Goal: Task Accomplishment & Management: Manage account settings

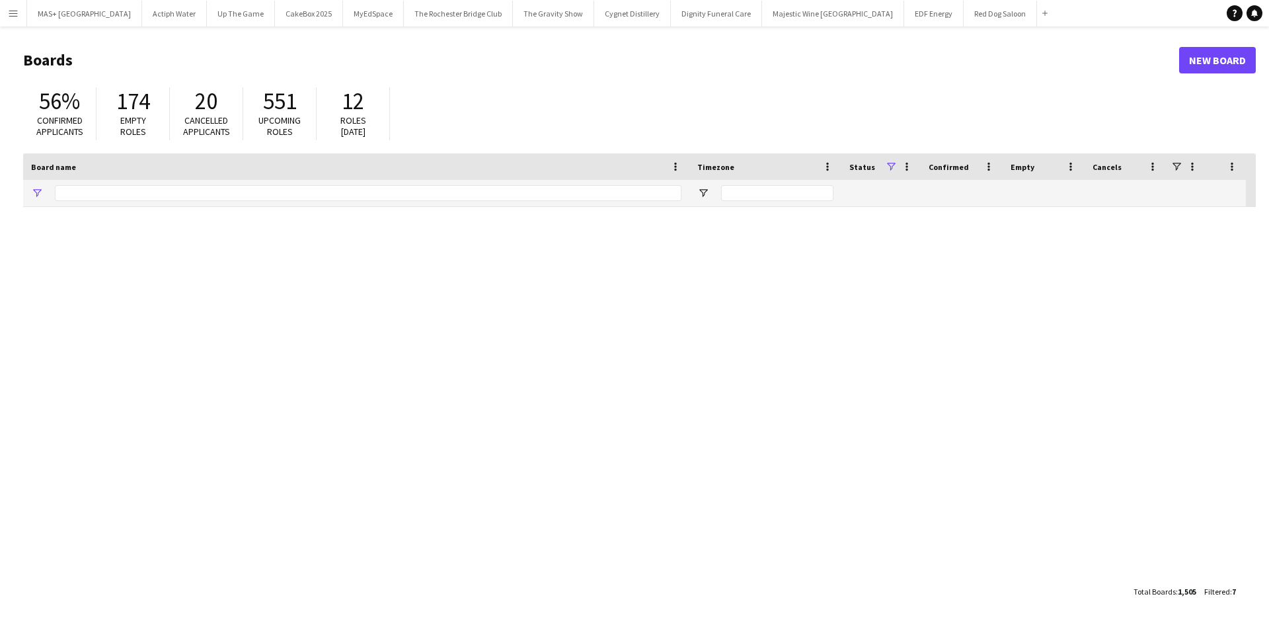
type input "**********"
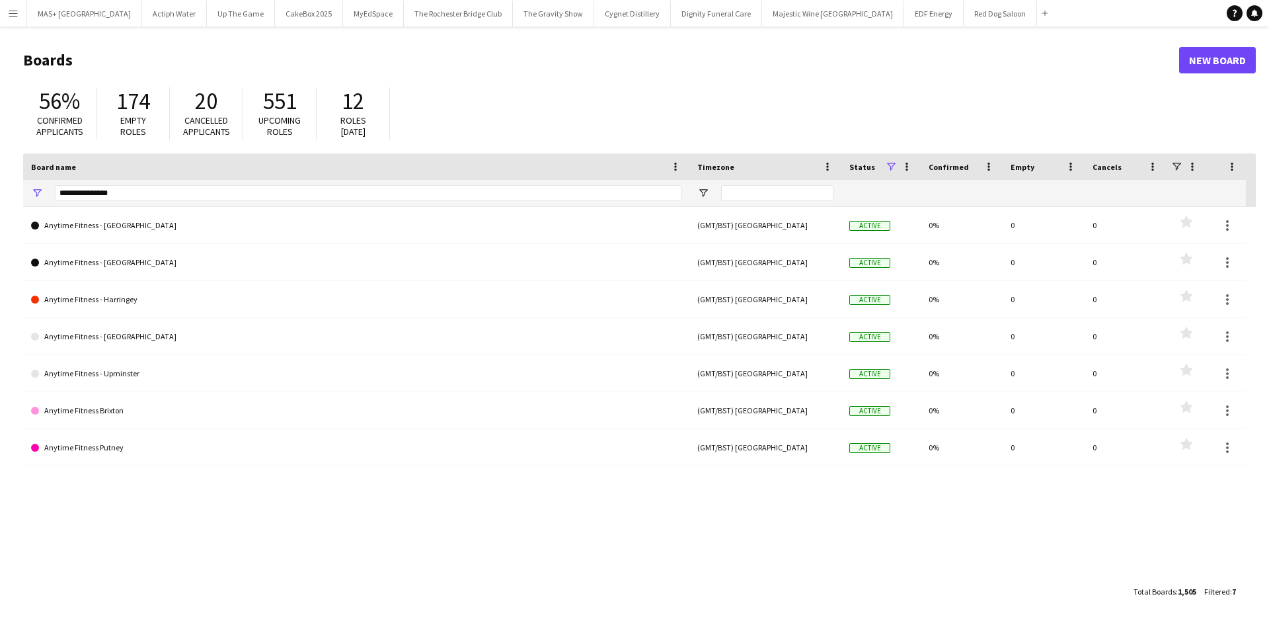
click at [6, 13] on button "Menu" at bounding box center [13, 13] width 26 height 26
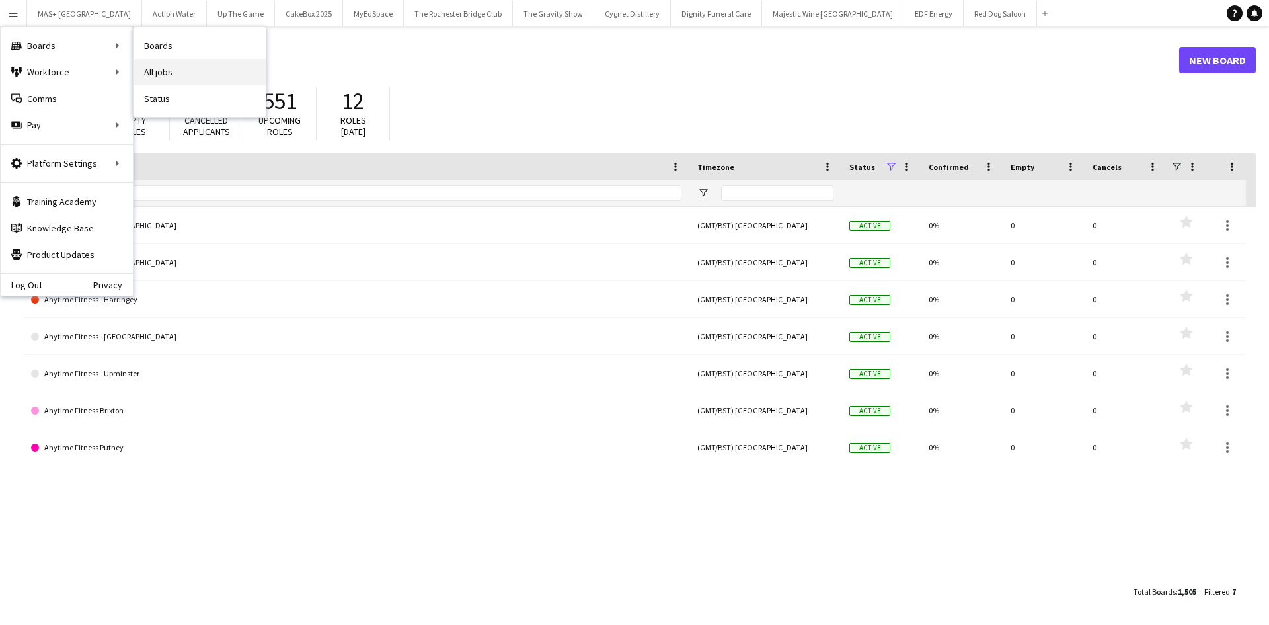
click at [190, 73] on link "All jobs" at bounding box center [200, 72] width 132 height 26
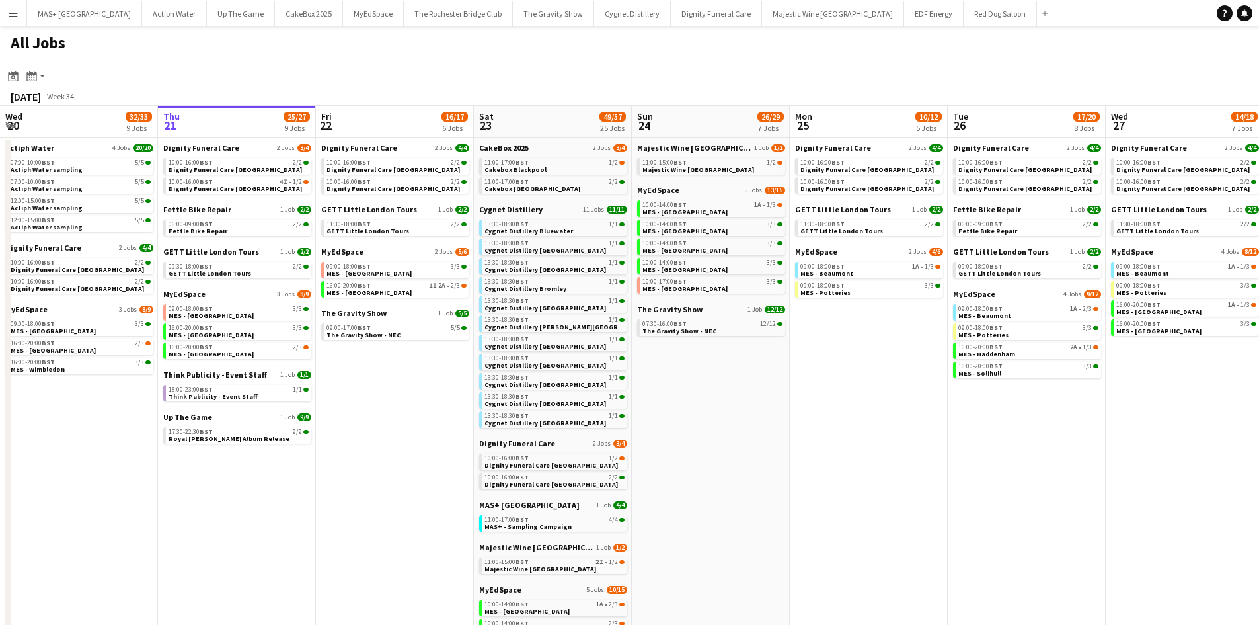
scroll to position [0, 351]
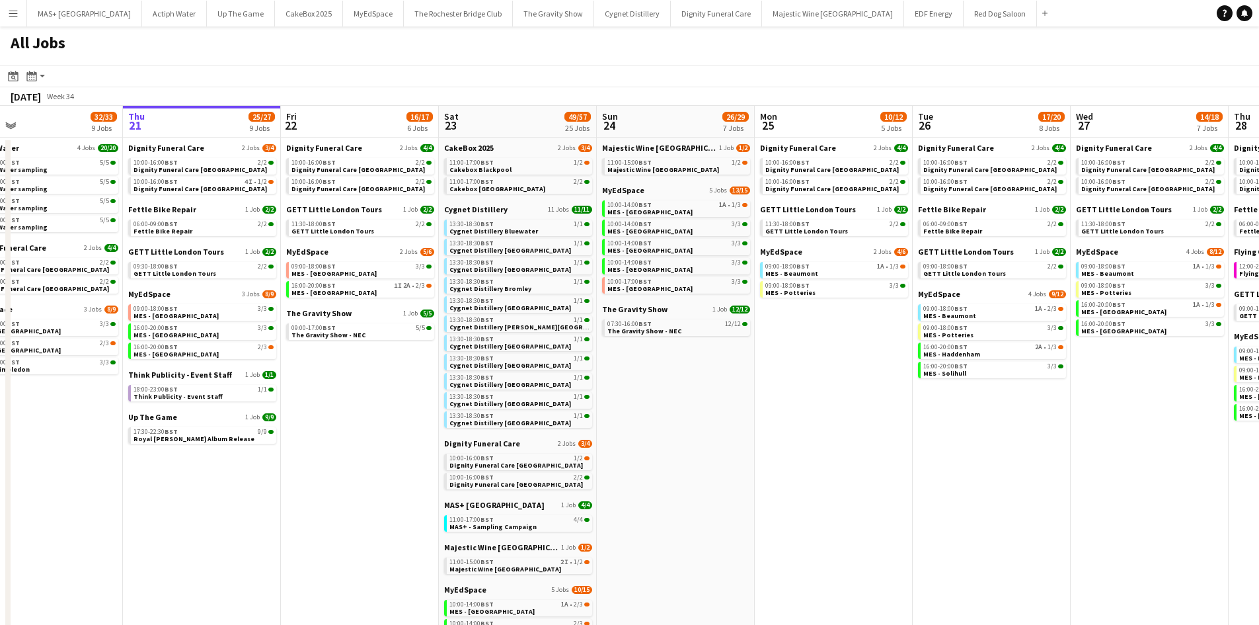
drag, startPoint x: 701, startPoint y: 381, endPoint x: 666, endPoint y: 373, distance: 35.8
click at [666, 373] on app-calendar-viewport "Mon 18 9/9 4 Jobs Tue 19 33/35 9 Jobs Wed 20 32/33 9 Jobs Thu 21 25/27 9 Jobs F…" at bounding box center [629, 506] width 1259 height 800
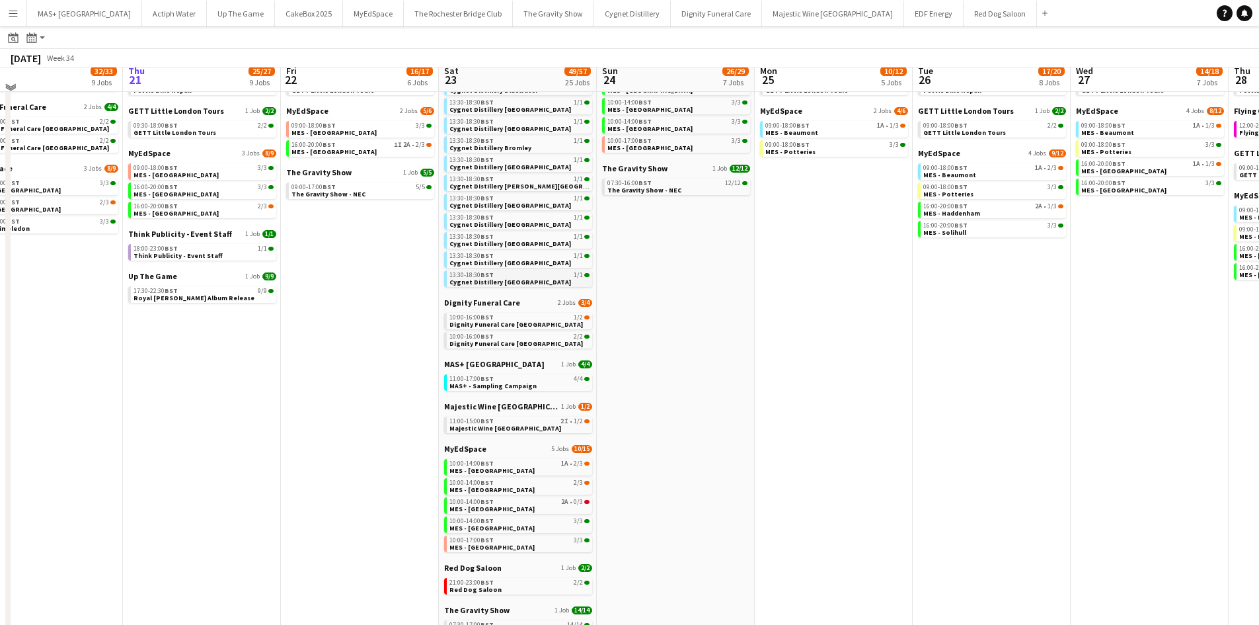
scroll to position [132, 0]
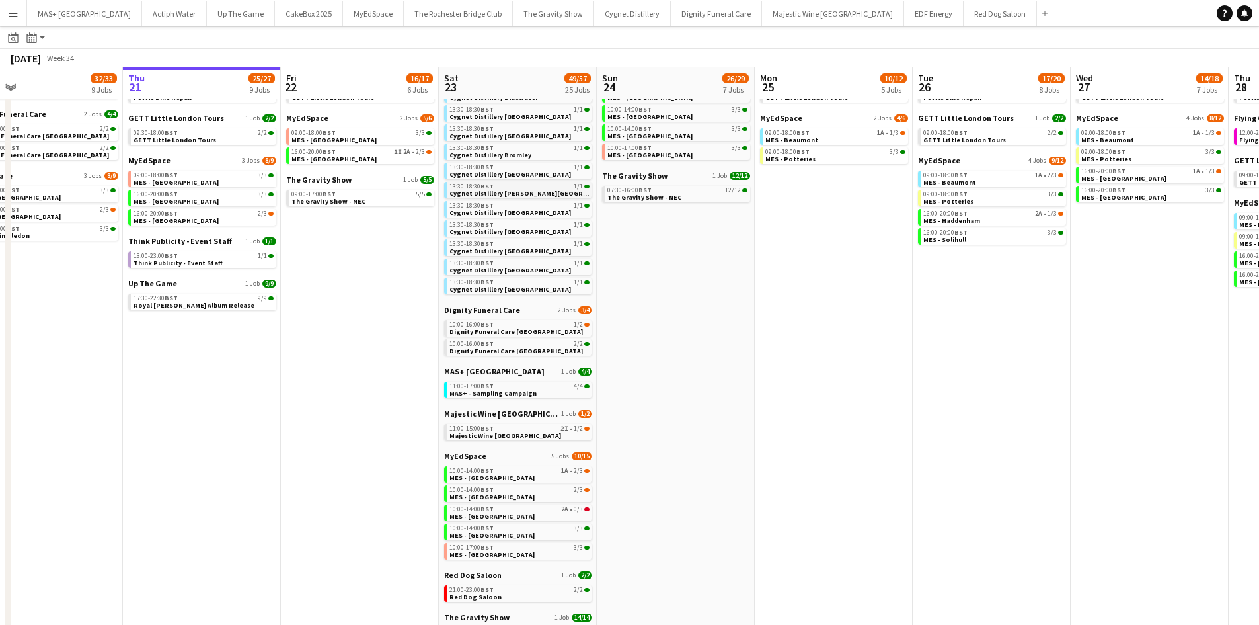
click at [533, 189] on span "Cygnet Distillery [PERSON_NAME][GEOGRAPHIC_DATA]" at bounding box center [536, 193] width 174 height 9
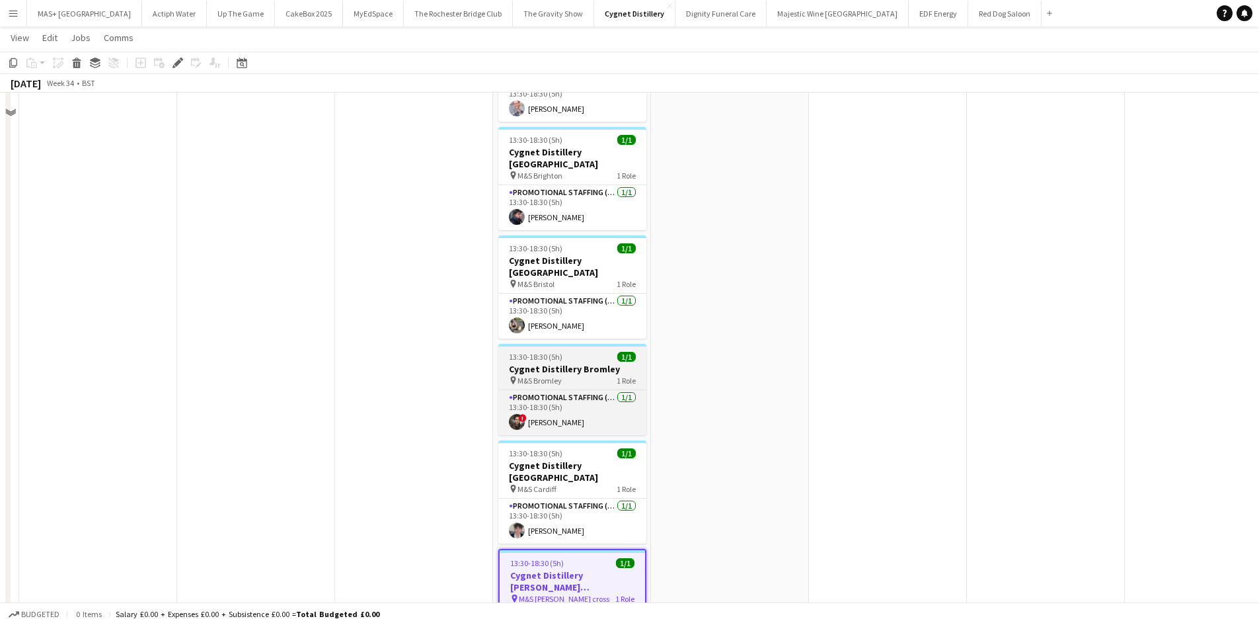
scroll to position [132, 0]
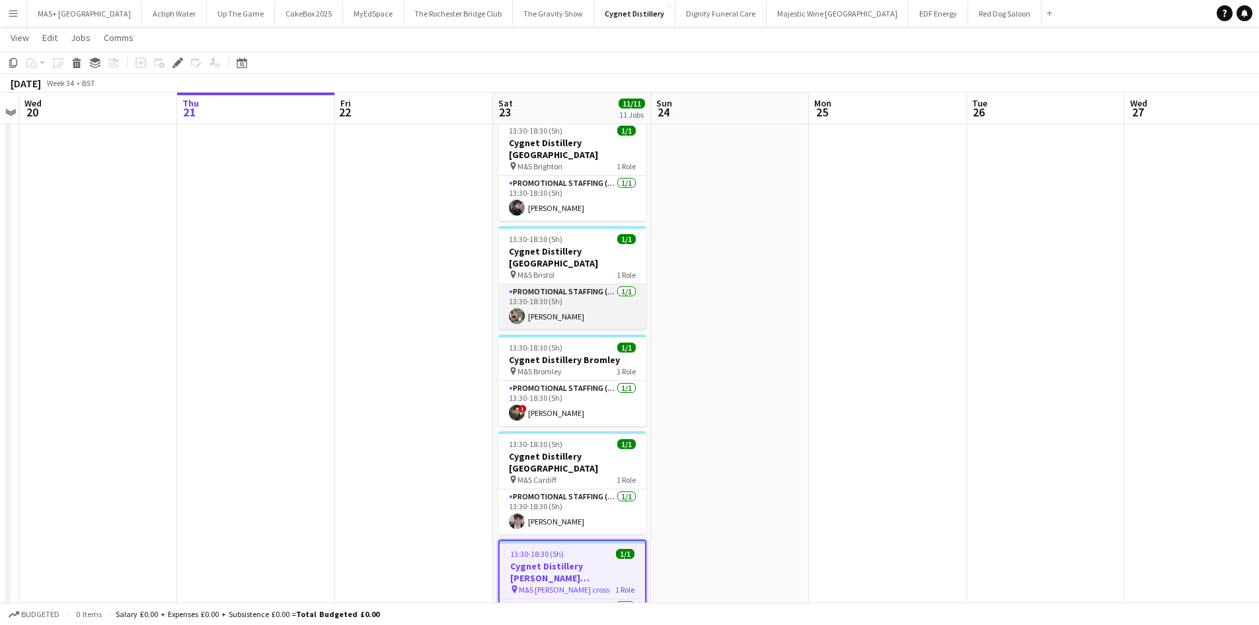
click at [573, 284] on app-card-role "Promotional Staffing (Brand Ambassadors) [DATE] 13:30-18:30 (5h) [PERSON_NAME]" at bounding box center [572, 306] width 148 height 45
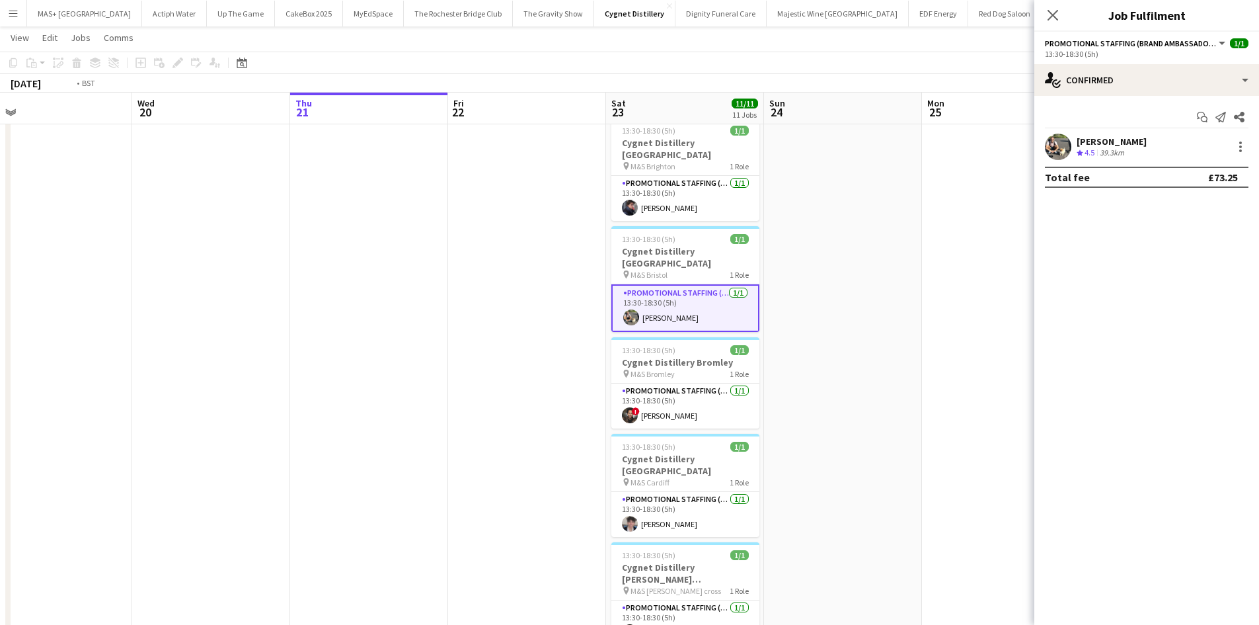
drag, startPoint x: 350, startPoint y: 418, endPoint x: 927, endPoint y: 399, distance: 576.6
click at [929, 400] on app-calendar-viewport "Sun 17 Mon 18 Tue 19 Wed 20 Thu 21 Fri 22 Sat 23 11/11 11 Jobs Sun 24 Mon 25 Tu…" at bounding box center [629, 582] width 1259 height 1326
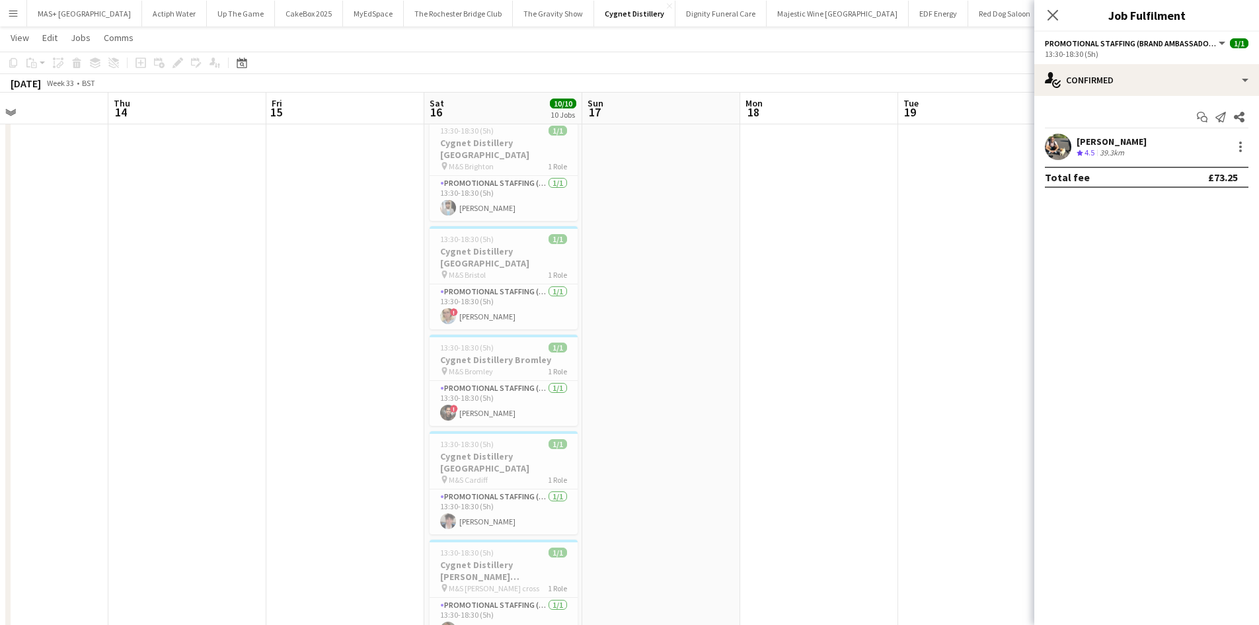
drag, startPoint x: 672, startPoint y: 387, endPoint x: 830, endPoint y: 387, distance: 158.0
click at [830, 387] on app-calendar-viewport "Mon 11 Tue 12 Wed 13 Thu 14 Fri 15 Sat 16 10/10 10 Jobs Sun 17 Mon 18 Tue 19 We…" at bounding box center [629, 582] width 1259 height 1326
drag, startPoint x: 163, startPoint y: 371, endPoint x: 746, endPoint y: 385, distance: 583.1
click at [749, 385] on app-calendar-viewport "Mon 11 Tue 12 Wed 13 Thu 14 Fri 15 Sat 16 10/10 10 Jobs Sun 17 Mon 18 Tue 19 We…" at bounding box center [629, 582] width 1259 height 1326
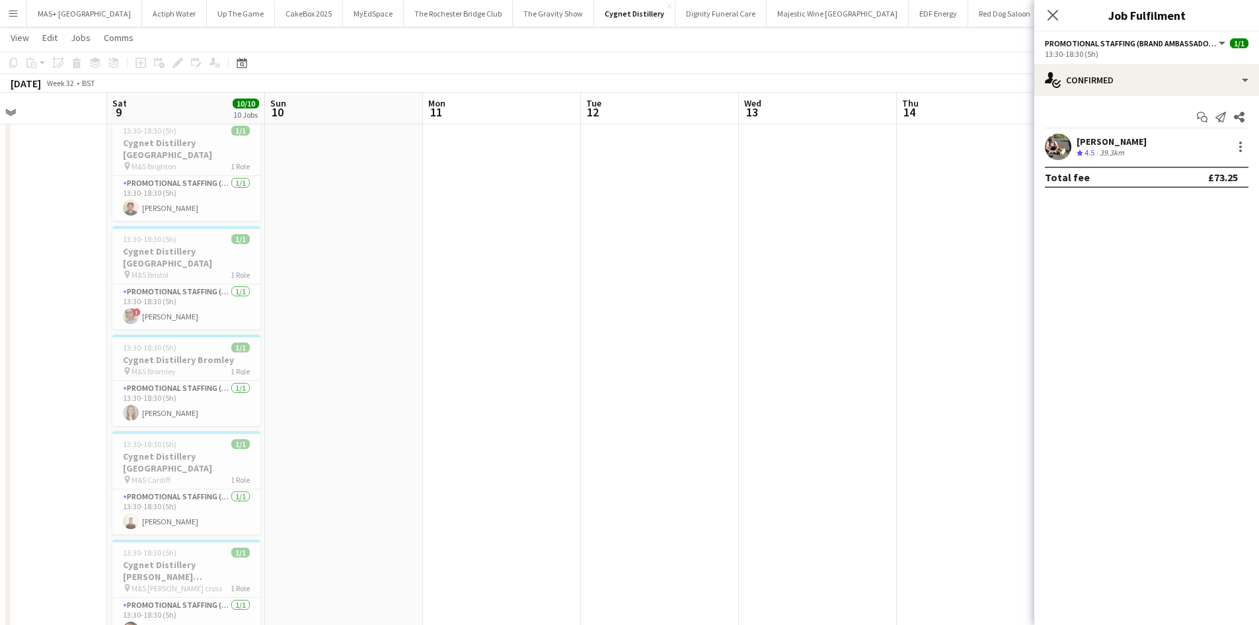
drag, startPoint x: 317, startPoint y: 401, endPoint x: 835, endPoint y: 404, distance: 518.8
click at [835, 404] on app-calendar-viewport "Wed 6 Thu 7 Fri 8 Sat 9 10/10 10 Jobs Sun 10 Mon 11 Tue 12 Wed 13 Thu 14 Fri 15…" at bounding box center [629, 582] width 1259 height 1326
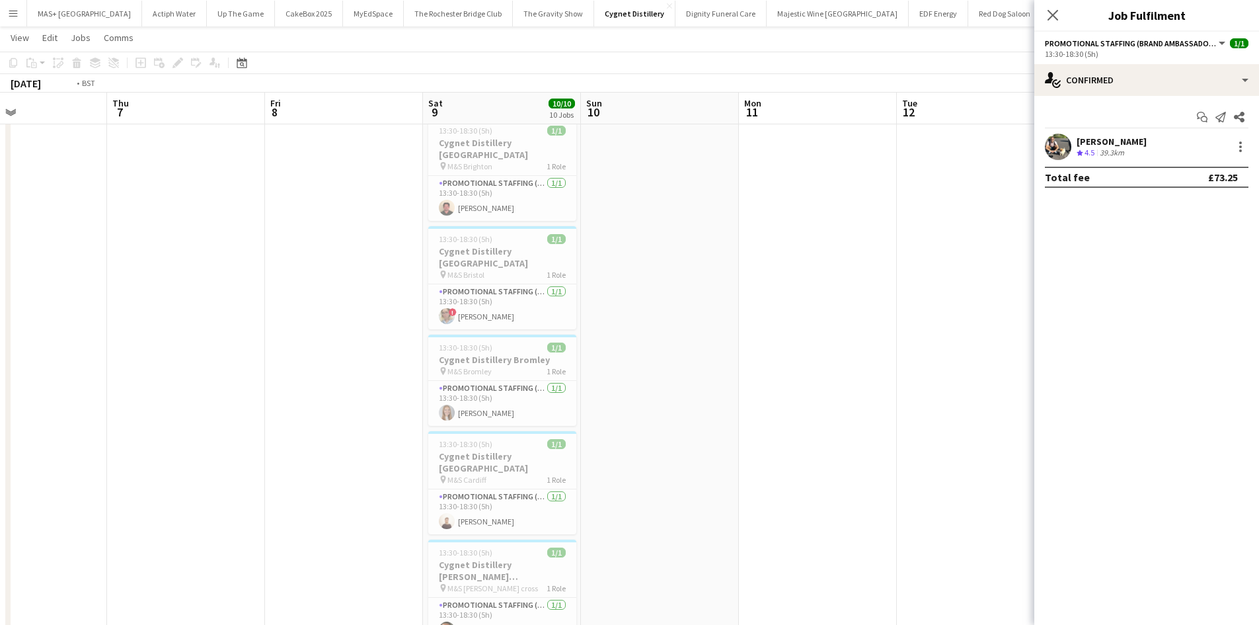
drag, startPoint x: 392, startPoint y: 403, endPoint x: 900, endPoint y: 402, distance: 507.6
click at [937, 402] on app-calendar-viewport "Mon 4 Tue 5 Wed 6 Thu 7 Fri 8 Sat 9 10/10 10 Jobs Sun 10 Mon 11 Tue 12 Wed 13 T…" at bounding box center [629, 582] width 1259 height 1326
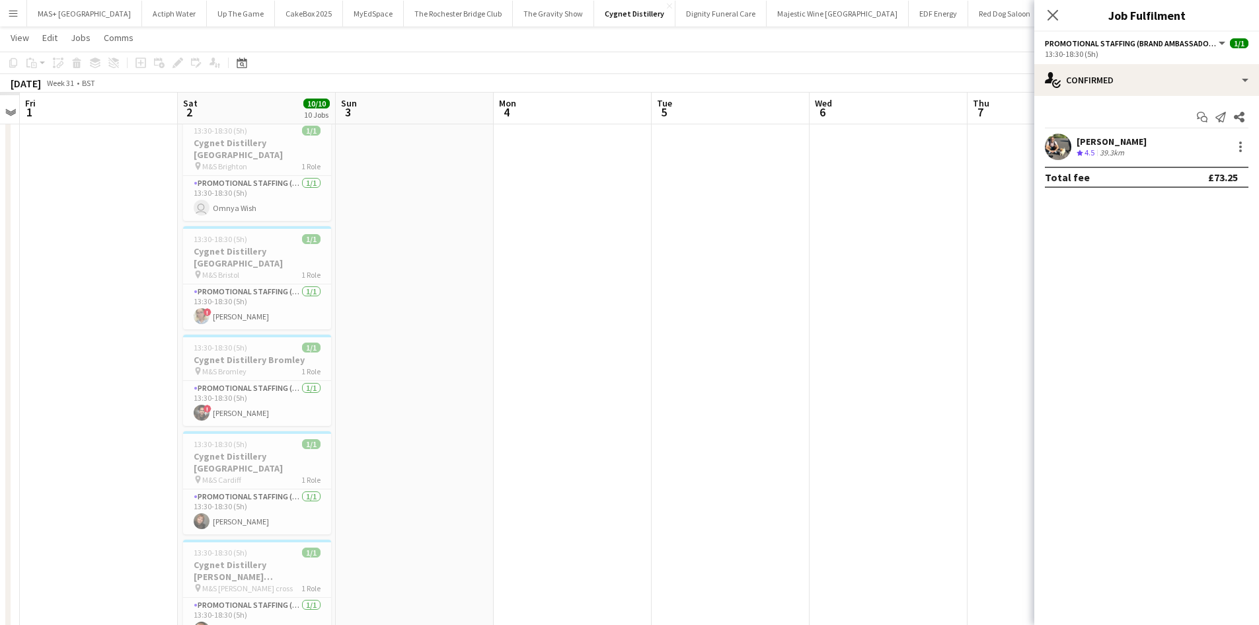
scroll to position [0, 377]
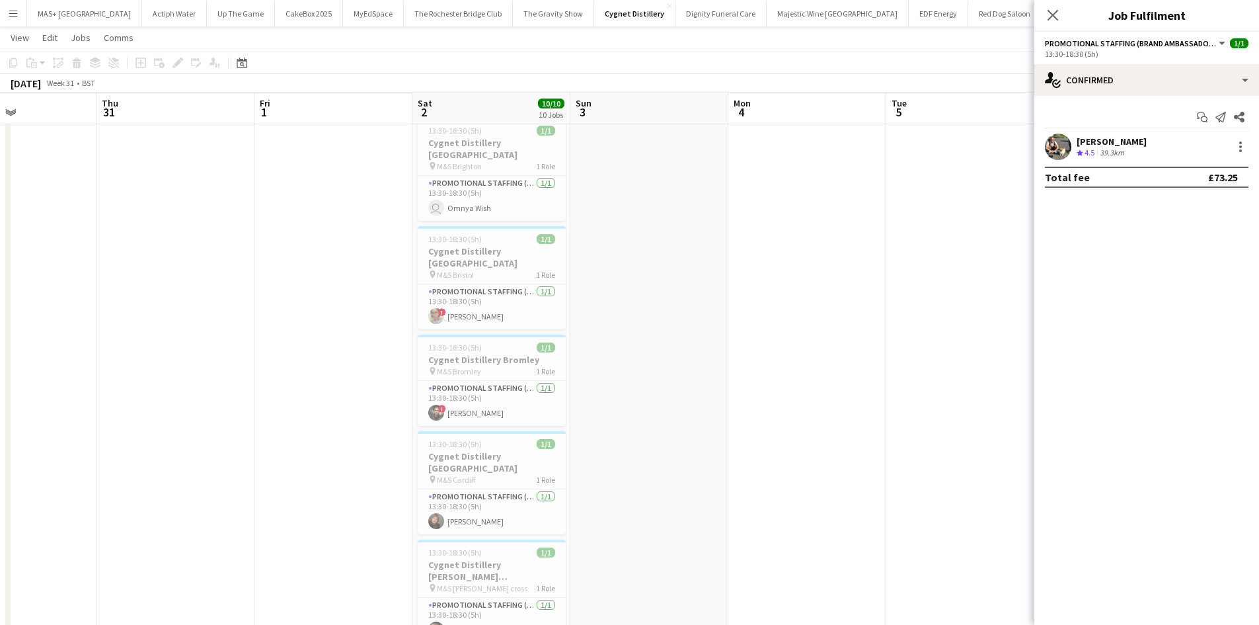
drag, startPoint x: 341, startPoint y: 406, endPoint x: 855, endPoint y: 402, distance: 514.2
click at [870, 405] on app-calendar-viewport "Mon 28 Tue 29 Wed 30 Thu 31 Fri 1 Sat 2 10/10 10 Jobs Sun 3 Mon 4 Tue 5 Wed 6 T…" at bounding box center [629, 582] width 1259 height 1326
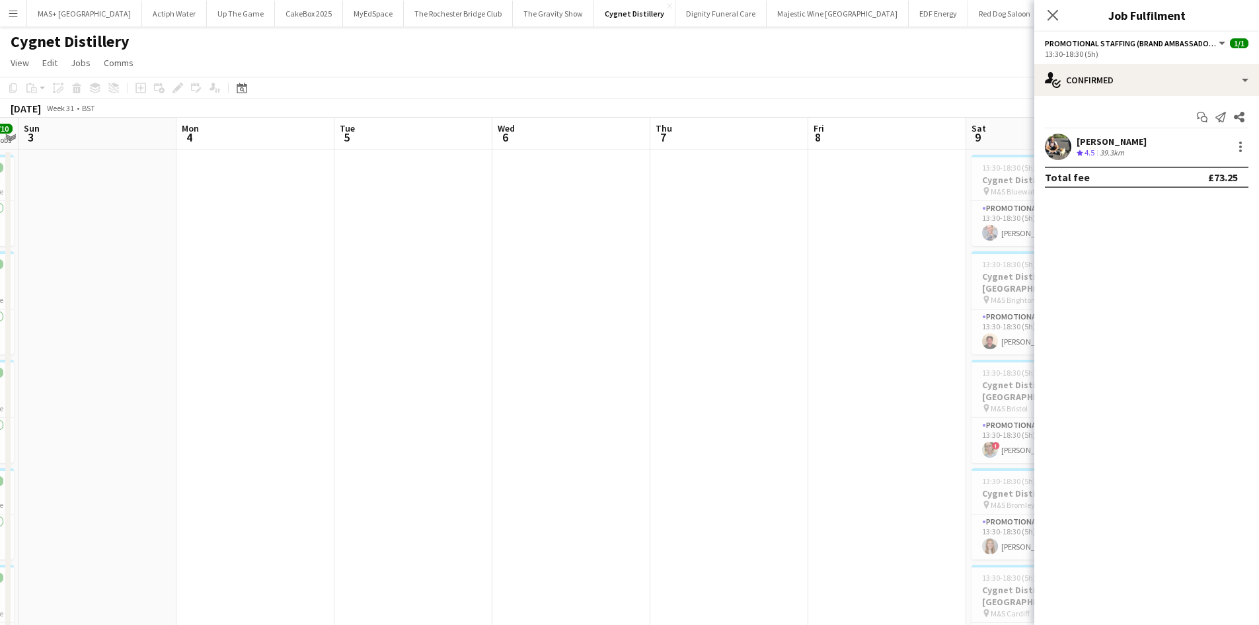
drag, startPoint x: 827, startPoint y: 368, endPoint x: 273, endPoint y: 359, distance: 553.9
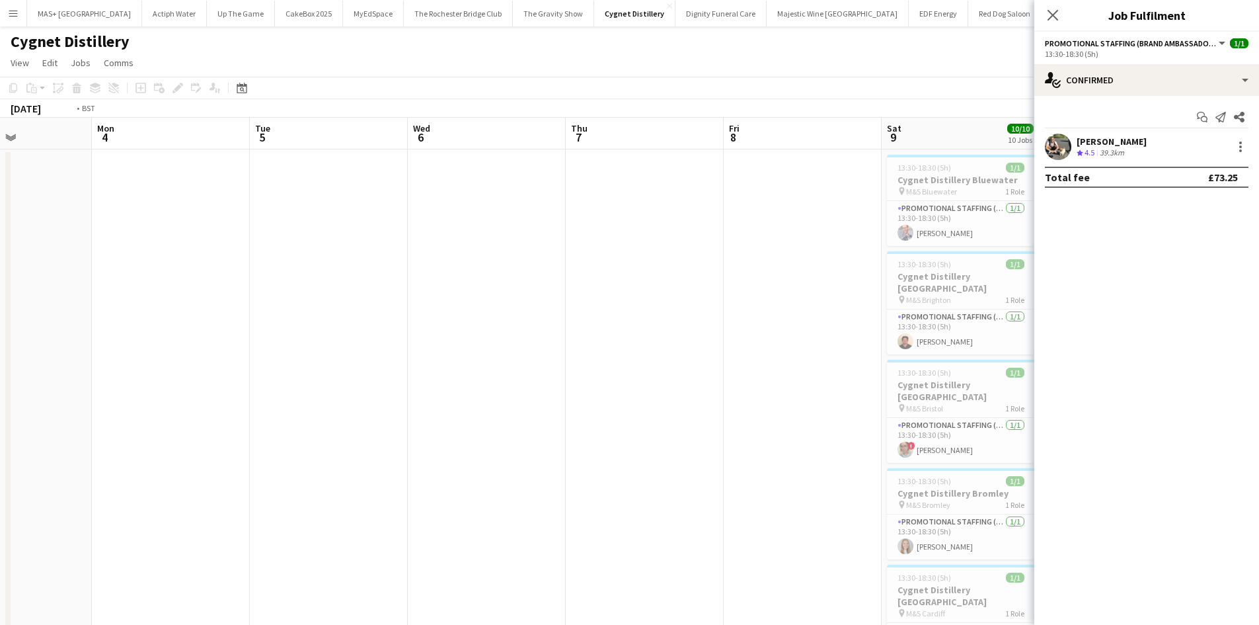
drag, startPoint x: 837, startPoint y: 420, endPoint x: 192, endPoint y: 405, distance: 645.9
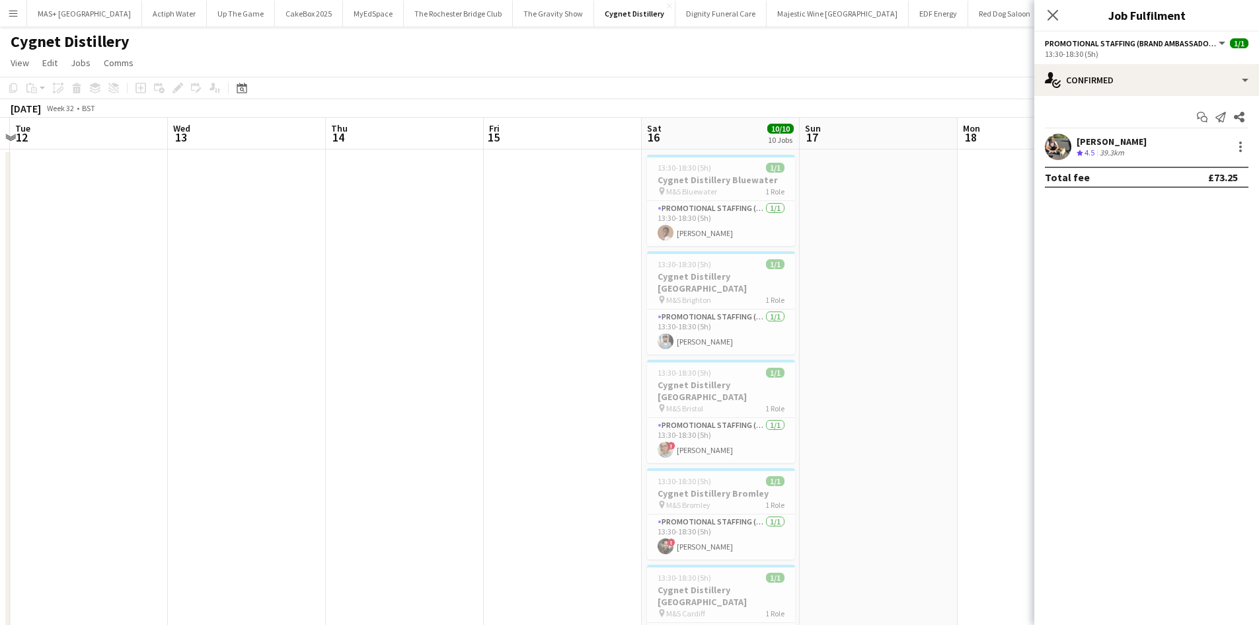
drag, startPoint x: 771, startPoint y: 423, endPoint x: 841, endPoint y: 443, distance: 72.2
drag, startPoint x: 662, startPoint y: 431, endPoint x: 786, endPoint y: 420, distance: 124.7
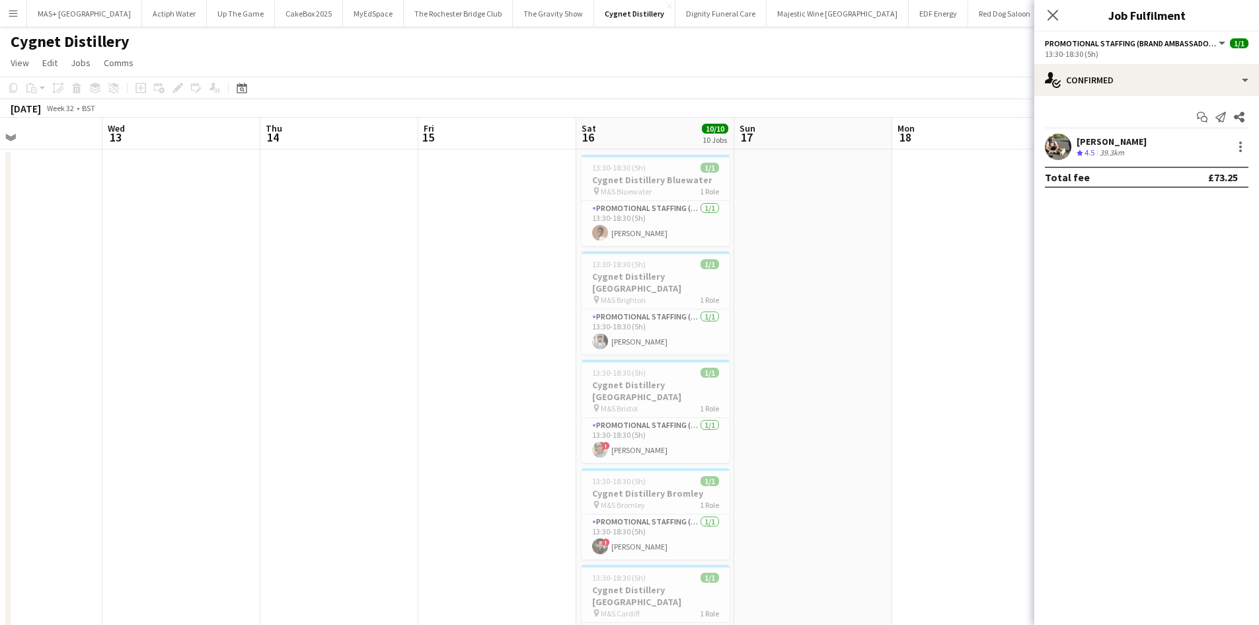
drag, startPoint x: 271, startPoint y: 420, endPoint x: 376, endPoint y: 430, distance: 105.6
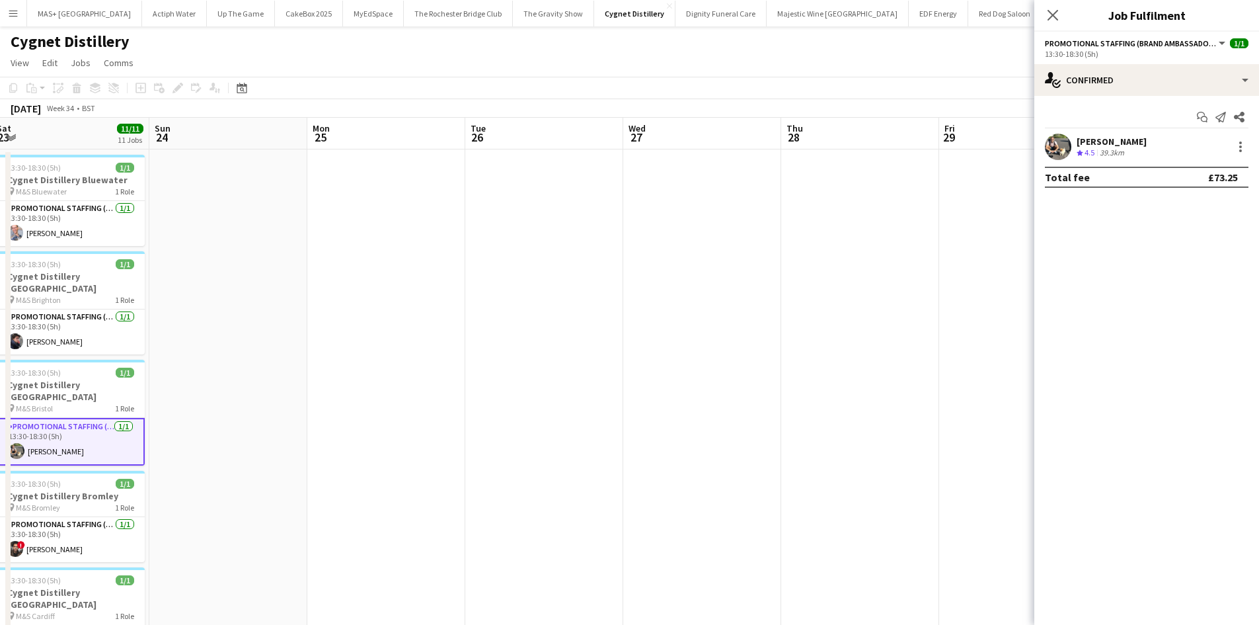
drag, startPoint x: 839, startPoint y: 447, endPoint x: 346, endPoint y: 440, distance: 492.4
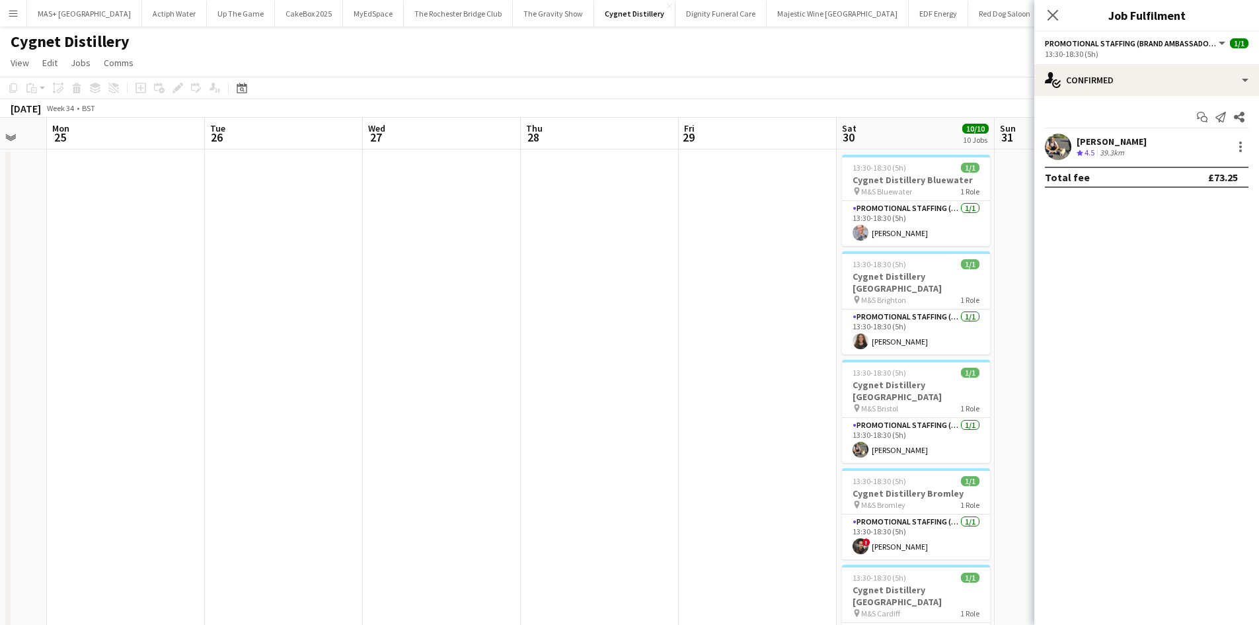
drag, startPoint x: 845, startPoint y: 443, endPoint x: 901, endPoint y: 442, distance: 55.5
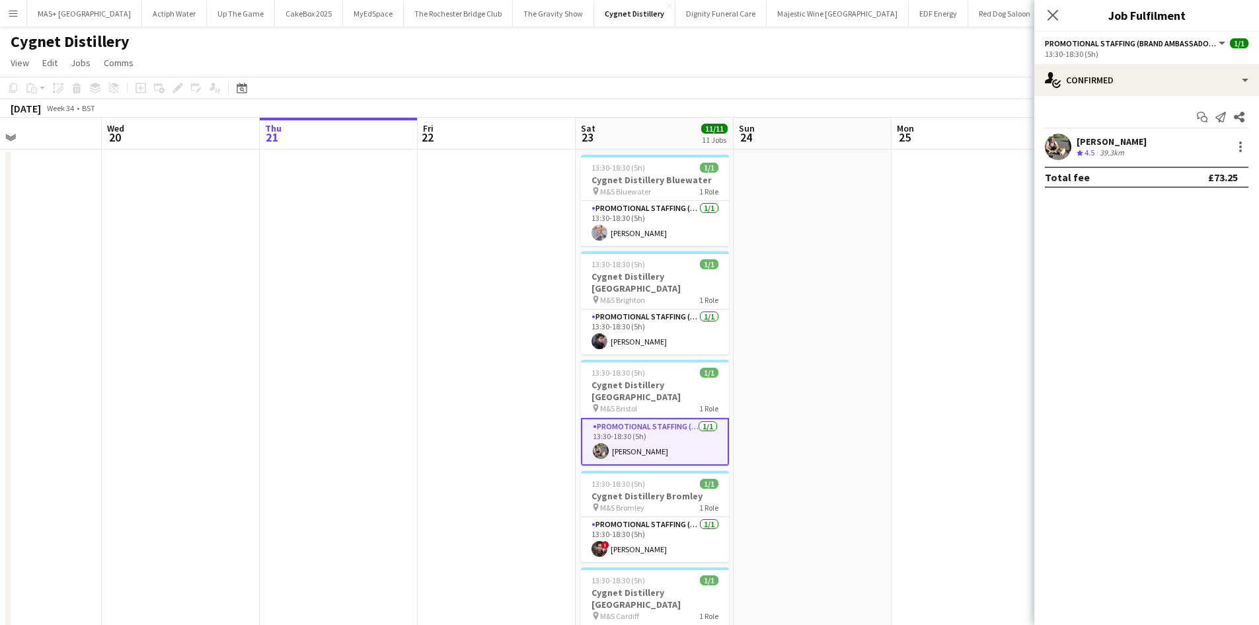
scroll to position [0, 363]
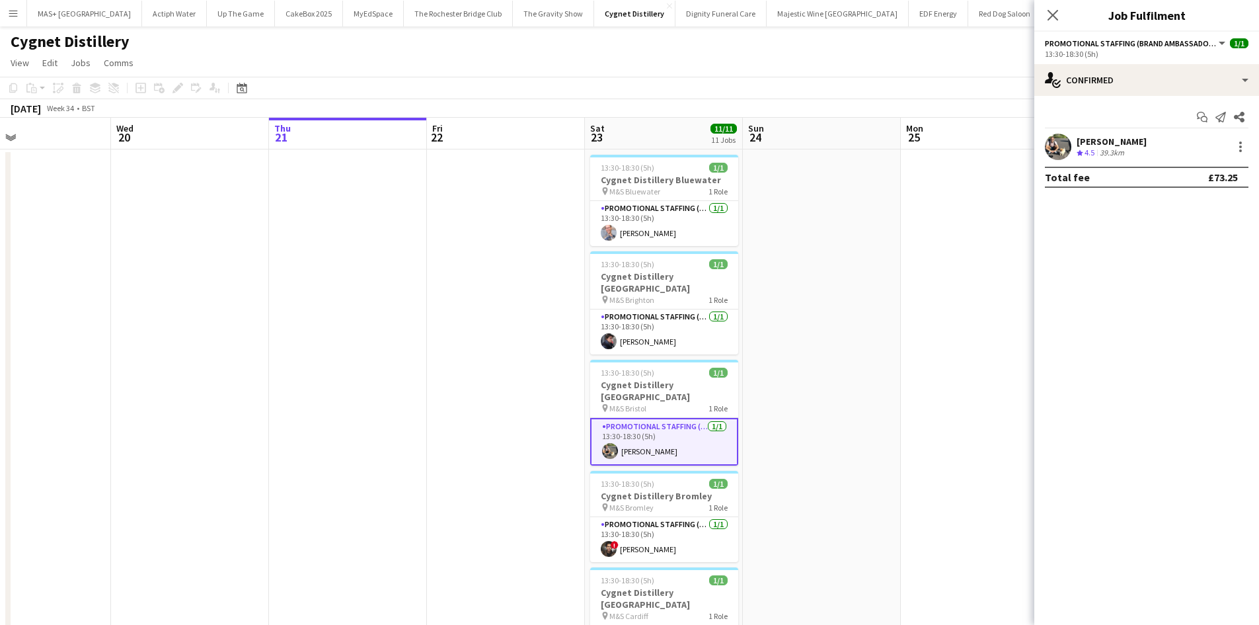
drag, startPoint x: 520, startPoint y: 457, endPoint x: 815, endPoint y: 457, distance: 294.8
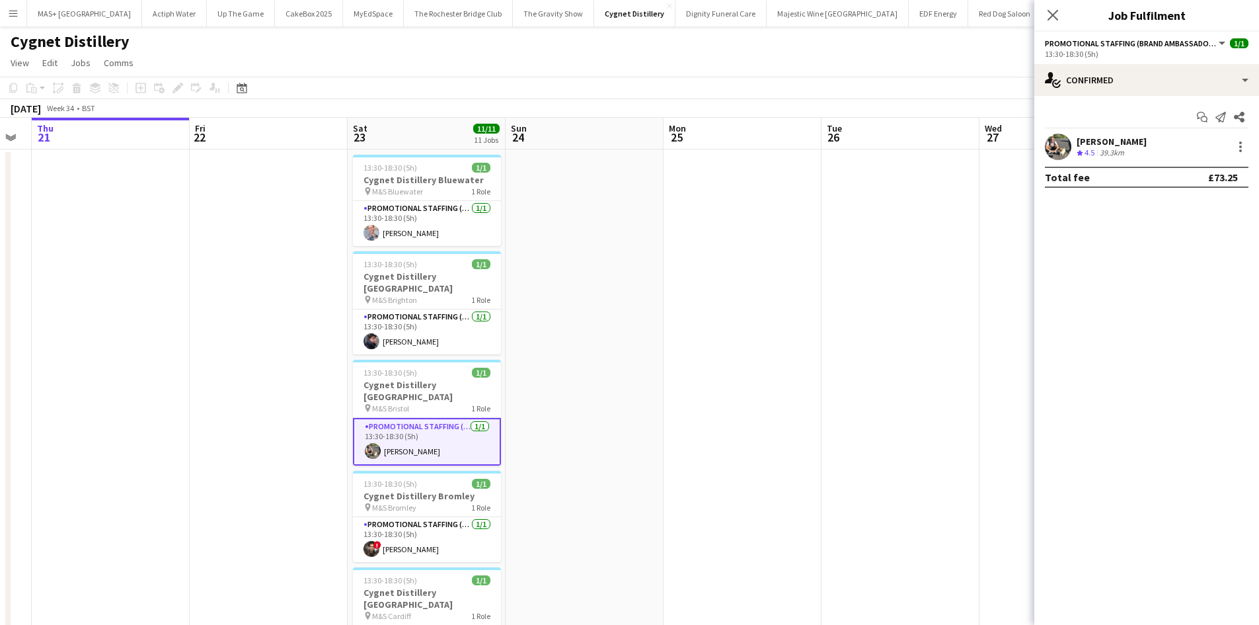
scroll to position [0, 602]
drag, startPoint x: 902, startPoint y: 457, endPoint x: 663, endPoint y: 457, distance: 239.3
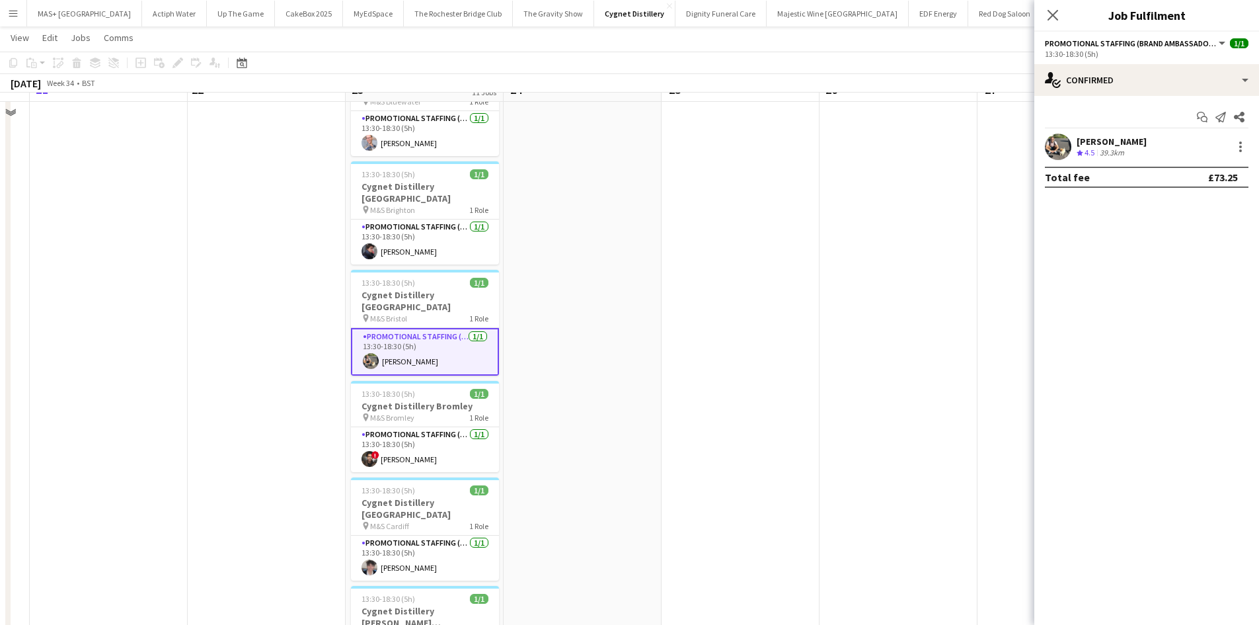
scroll to position [66, 0]
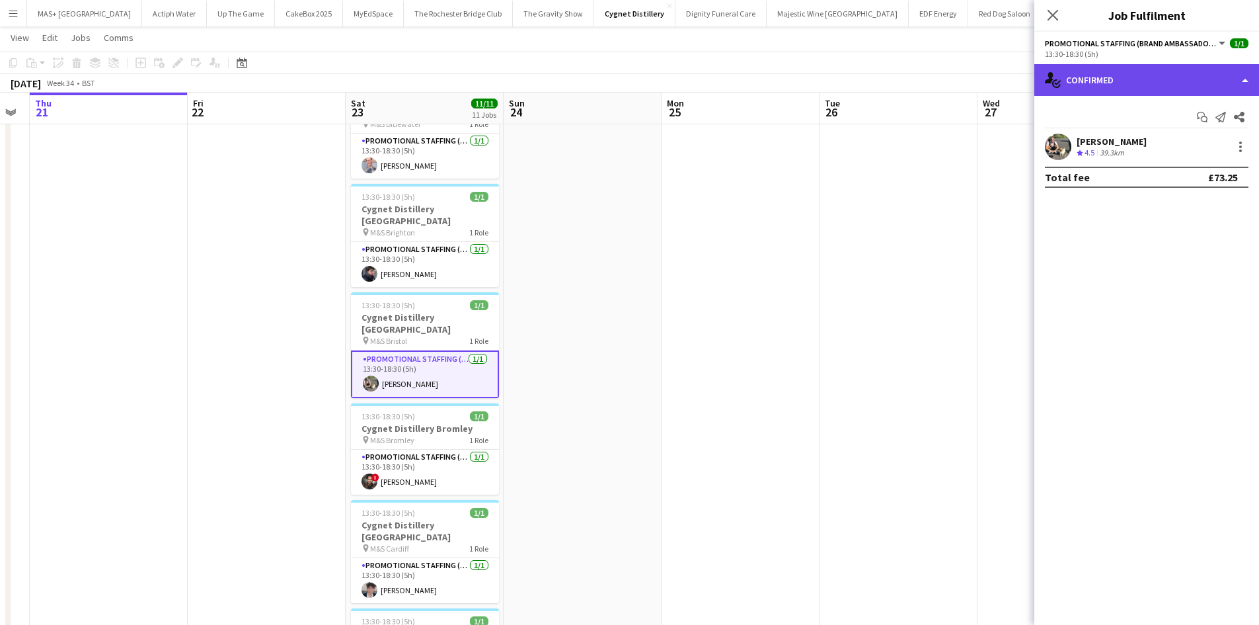
click at [1101, 86] on div "single-neutral-actions-check-2 Confirmed" at bounding box center [1146, 80] width 225 height 32
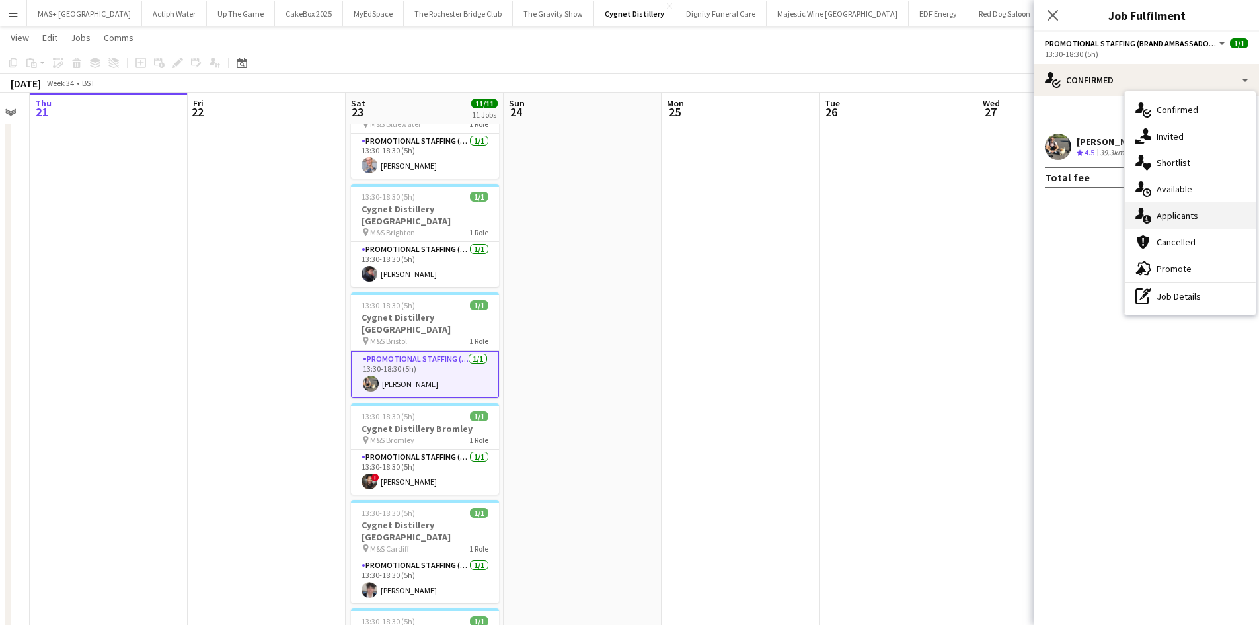
click at [1178, 219] on div "single-neutral-actions-information Applicants" at bounding box center [1190, 215] width 131 height 26
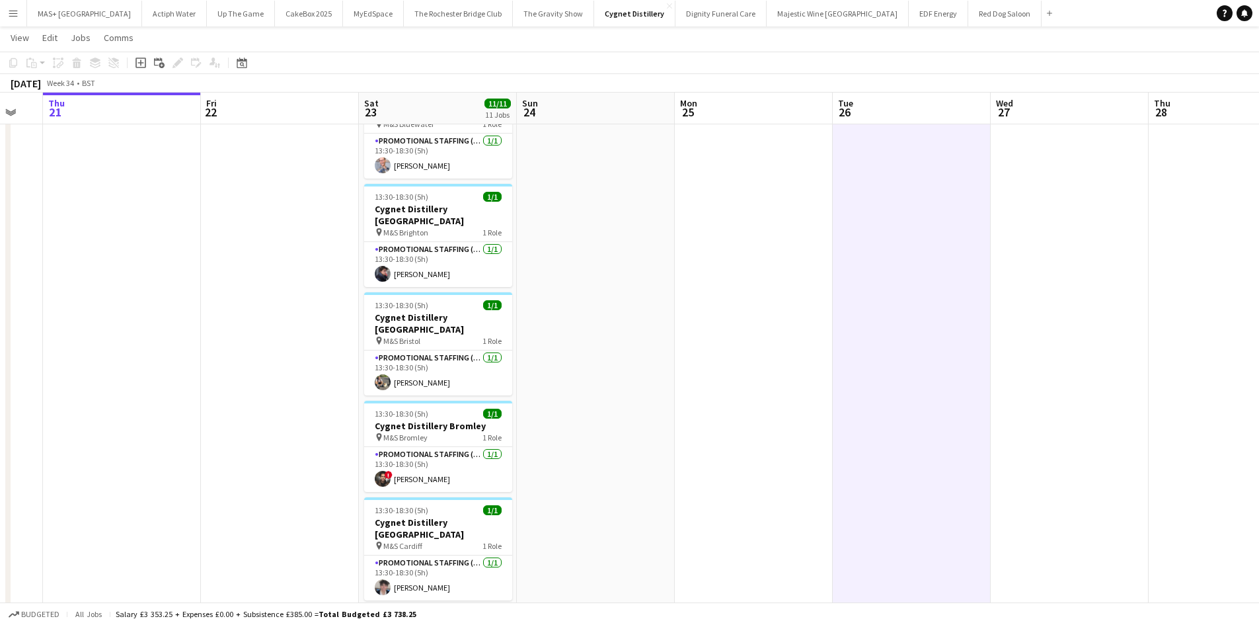
drag, startPoint x: 964, startPoint y: 412, endPoint x: 907, endPoint y: 399, distance: 57.9
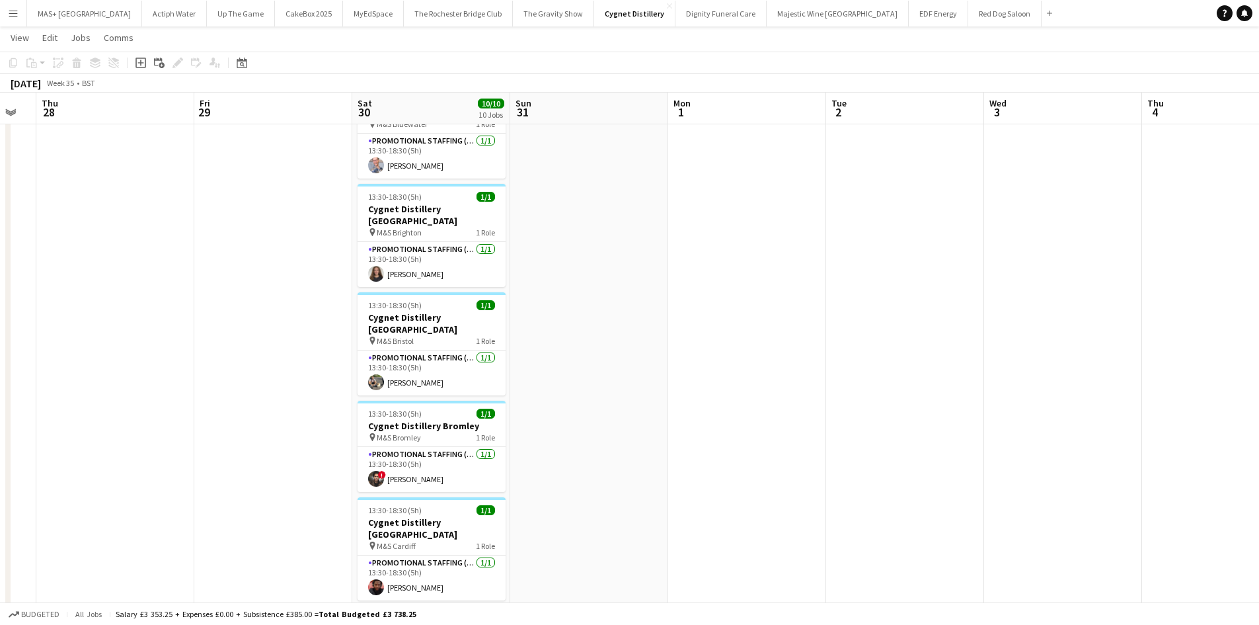
scroll to position [0, 492]
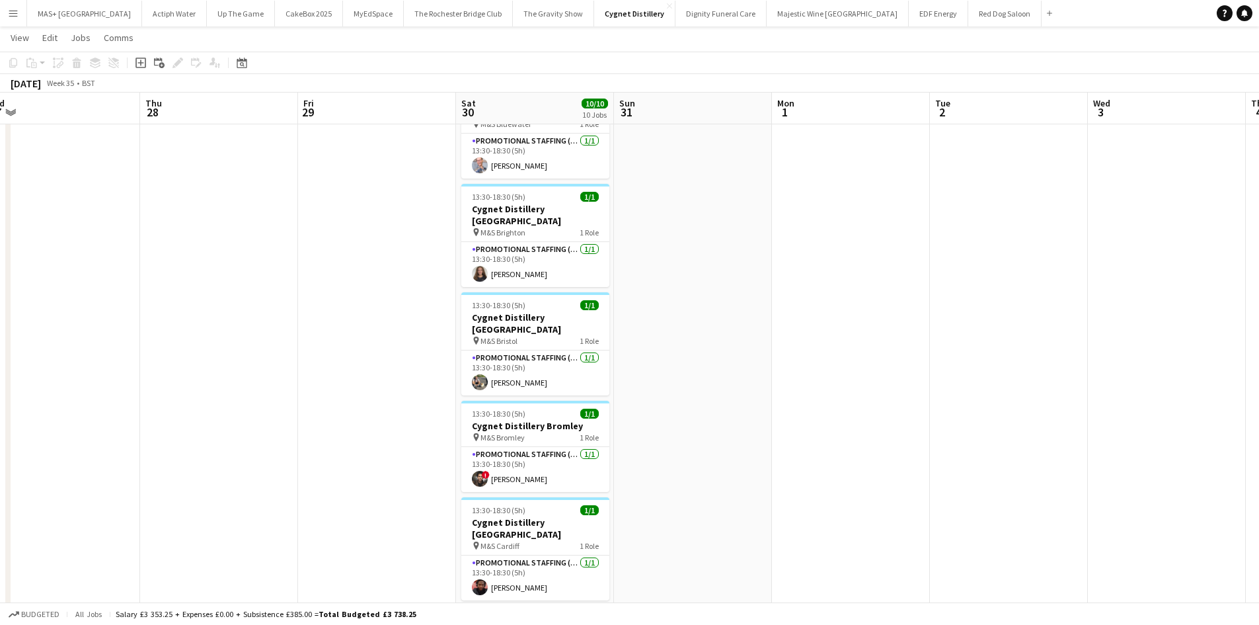
drag, startPoint x: 722, startPoint y: 395, endPoint x: 425, endPoint y: 374, distance: 298.2
click at [541, 352] on app-card-role "Promotional Staffing (Brand Ambassadors) [DATE] 13:30-18:30 (5h) [PERSON_NAME]" at bounding box center [535, 372] width 148 height 45
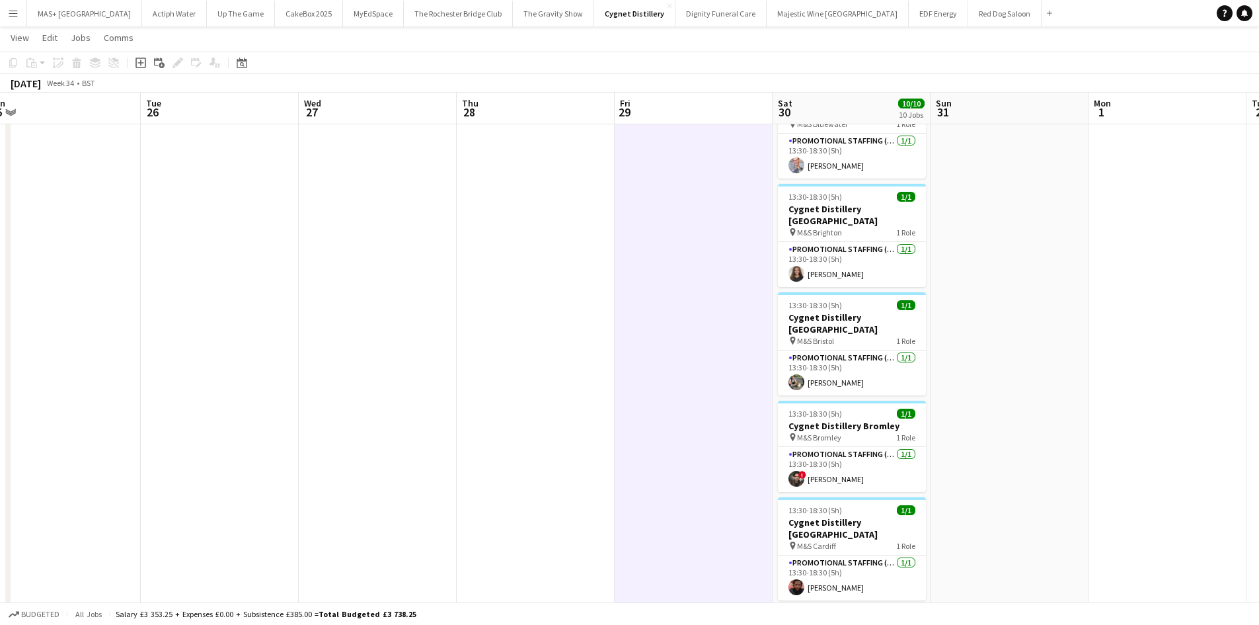
scroll to position [0, 313]
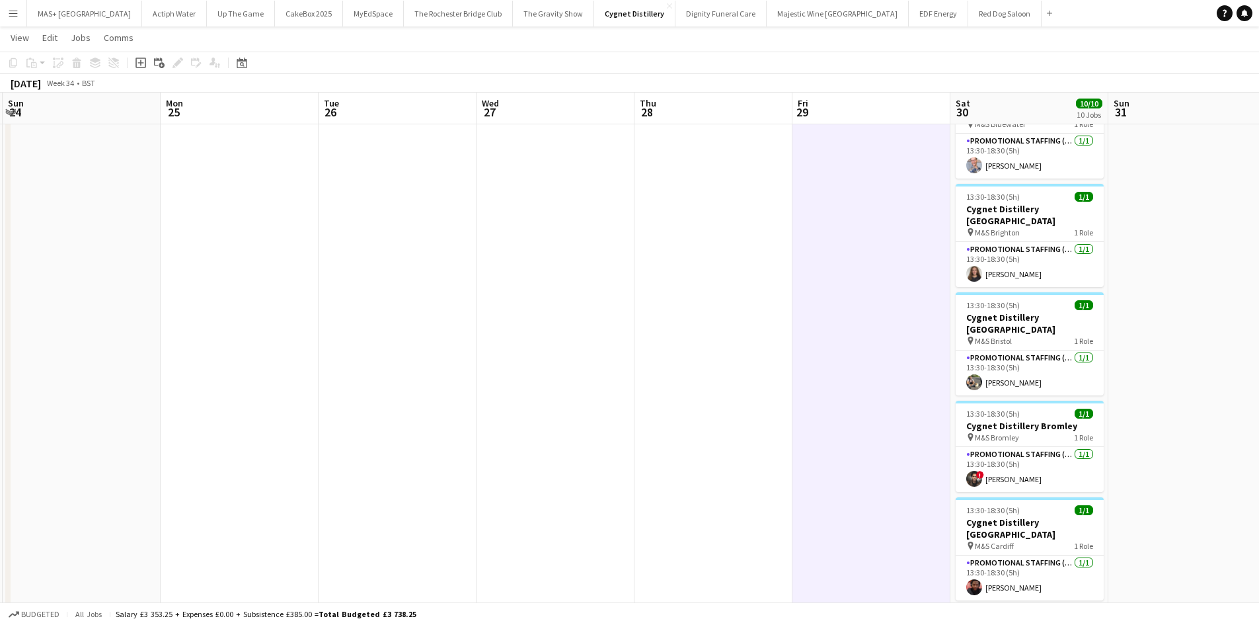
drag, startPoint x: 168, startPoint y: 379, endPoint x: 978, endPoint y: 390, distance: 809.7
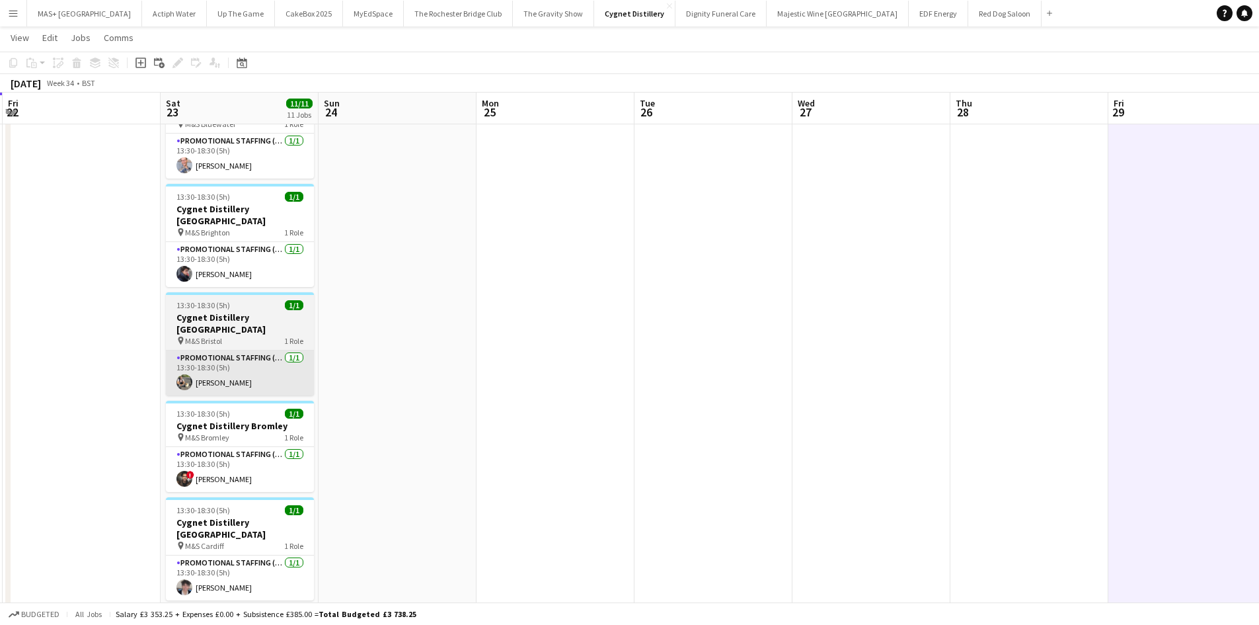
click at [250, 350] on app-card-role "Promotional Staffing (Brand Ambassadors) [DATE] 13:30-18:30 (5h) [PERSON_NAME]" at bounding box center [240, 372] width 148 height 45
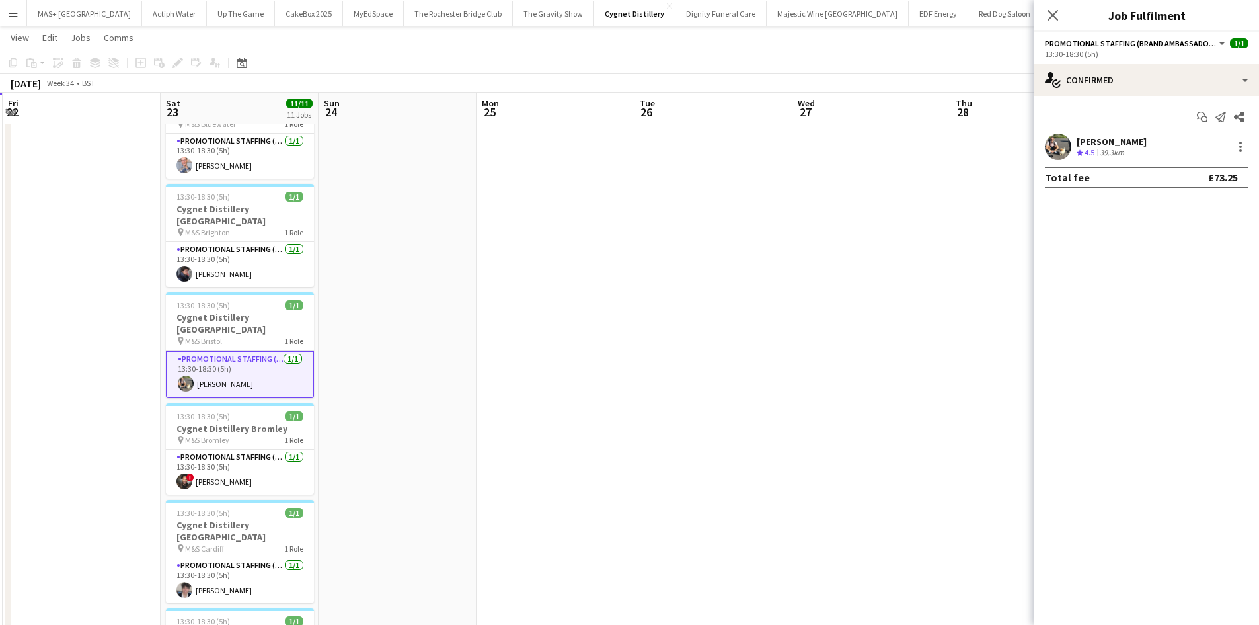
click at [1229, 146] on div "[PERSON_NAME] Crew rating 4.5 39.3km" at bounding box center [1146, 147] width 225 height 26
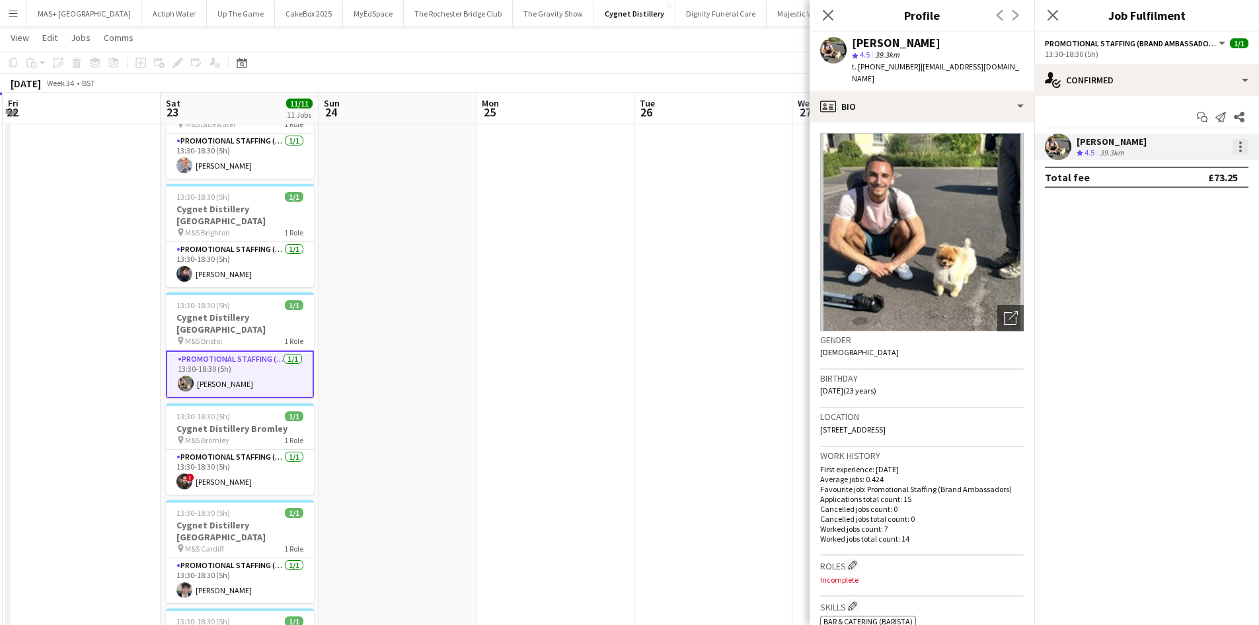
click at [1239, 143] on div at bounding box center [1240, 142] width 3 height 3
click at [1186, 304] on span "Remove" at bounding box center [1197, 298] width 82 height 12
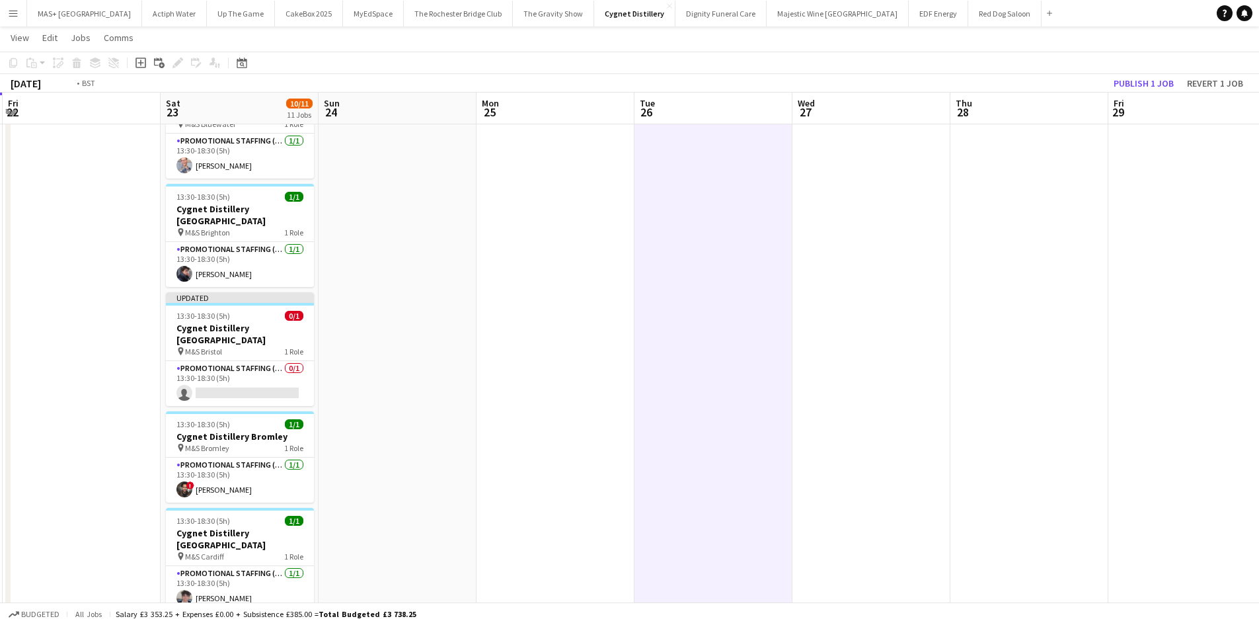
drag, startPoint x: 402, startPoint y: 326, endPoint x: 333, endPoint y: 328, distance: 68.8
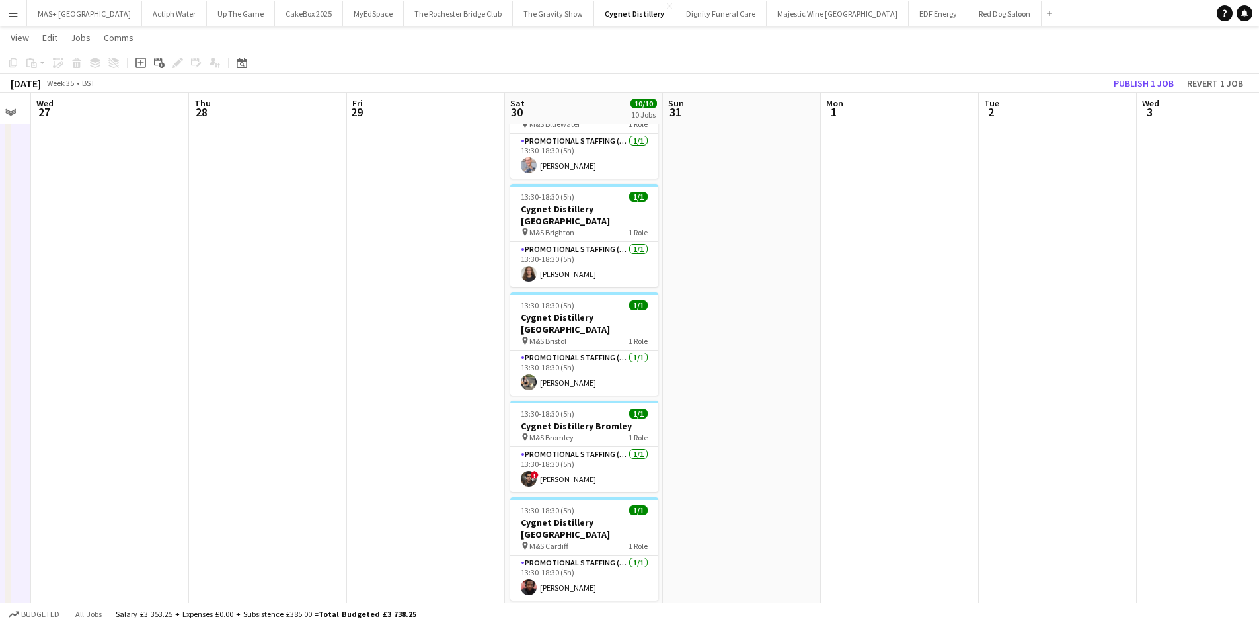
drag, startPoint x: 616, startPoint y: 377, endPoint x: 607, endPoint y: 379, distance: 8.7
drag, startPoint x: 594, startPoint y: 362, endPoint x: 1268, endPoint y: 259, distance: 682.5
click at [594, 362] on app-card-role "Promotional Staffing (Brand Ambassadors) [DATE] 13:30-18:30 (5h) [PERSON_NAME]" at bounding box center [584, 372] width 148 height 45
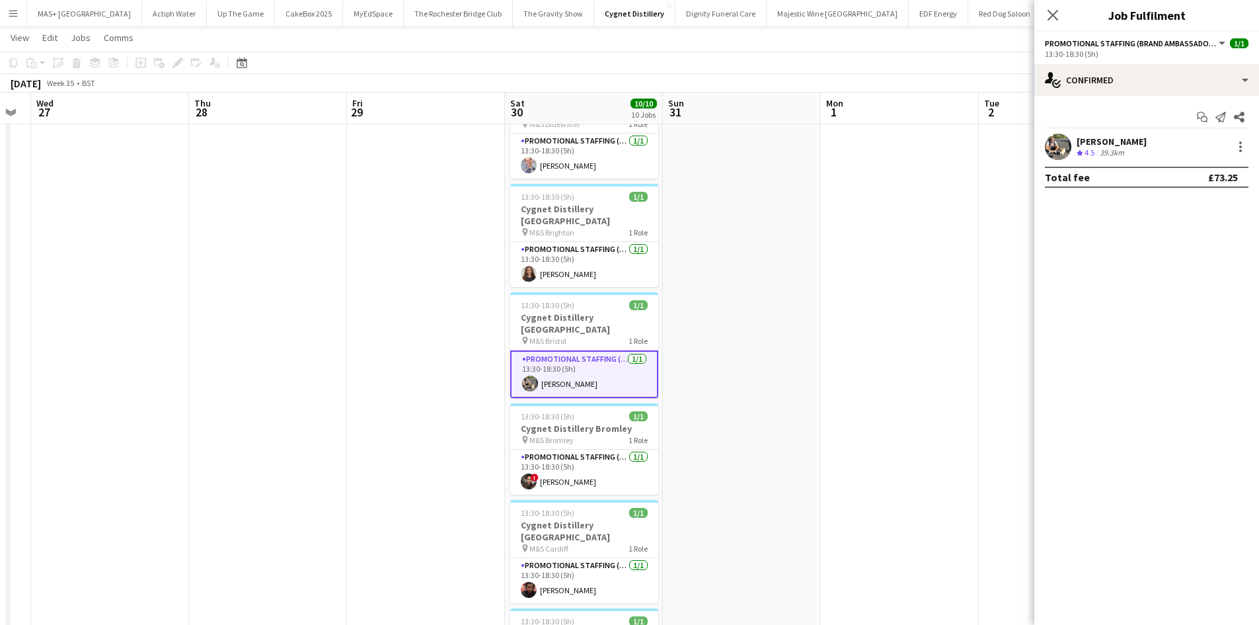
scroll to position [0, 442]
click at [1245, 143] on div at bounding box center [1241, 147] width 16 height 16
drag, startPoint x: 1195, startPoint y: 299, endPoint x: 1107, endPoint y: 301, distance: 87.9
click at [1193, 298] on span "Remove" at bounding box center [1176, 297] width 40 height 11
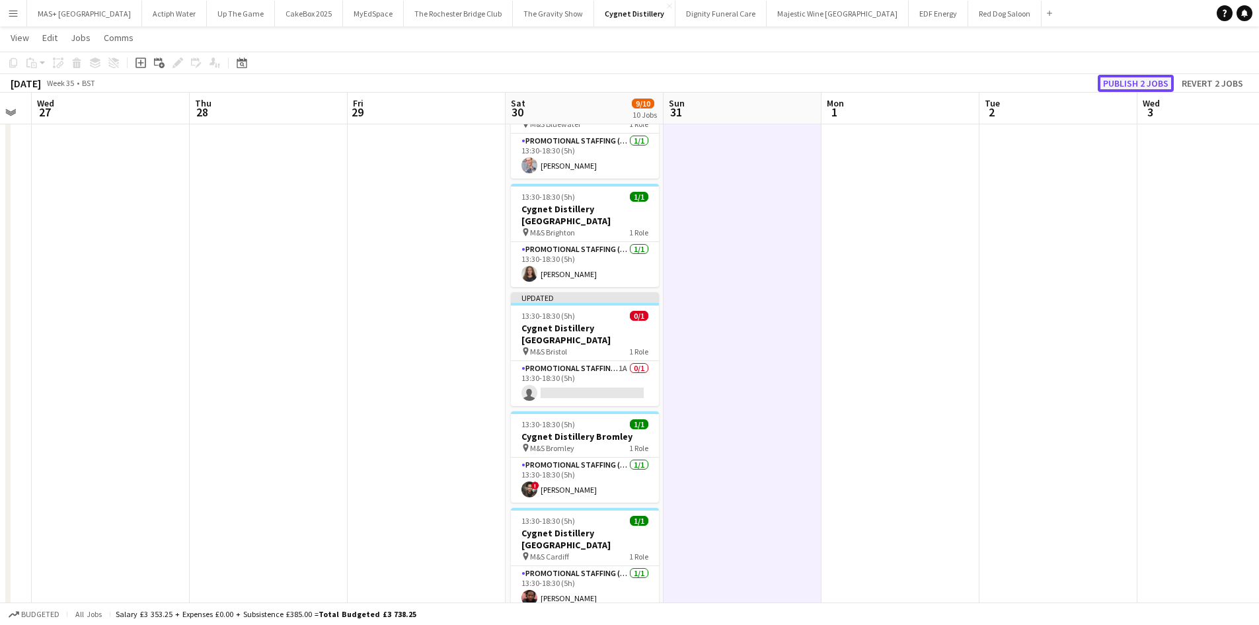
click at [1139, 86] on button "Publish 2 jobs" at bounding box center [1136, 83] width 76 height 17
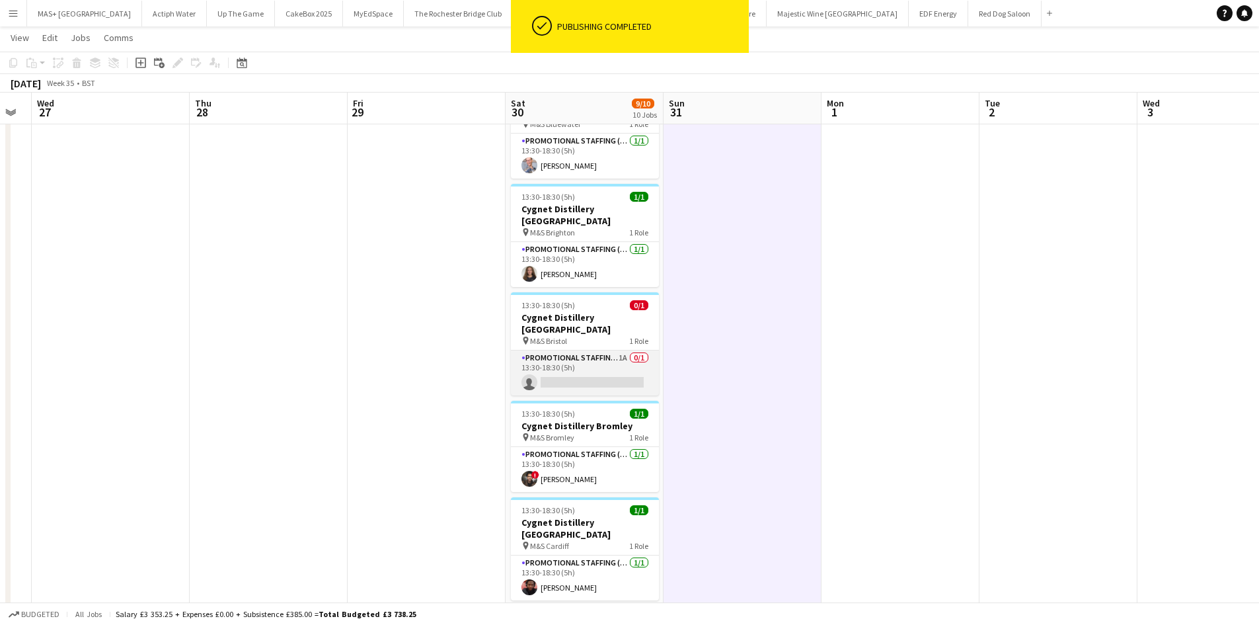
click at [570, 350] on app-card-role "Promotional Staffing (Brand Ambassadors) 1A 0/1 13:30-18:30 (5h) single-neutral…" at bounding box center [585, 372] width 148 height 45
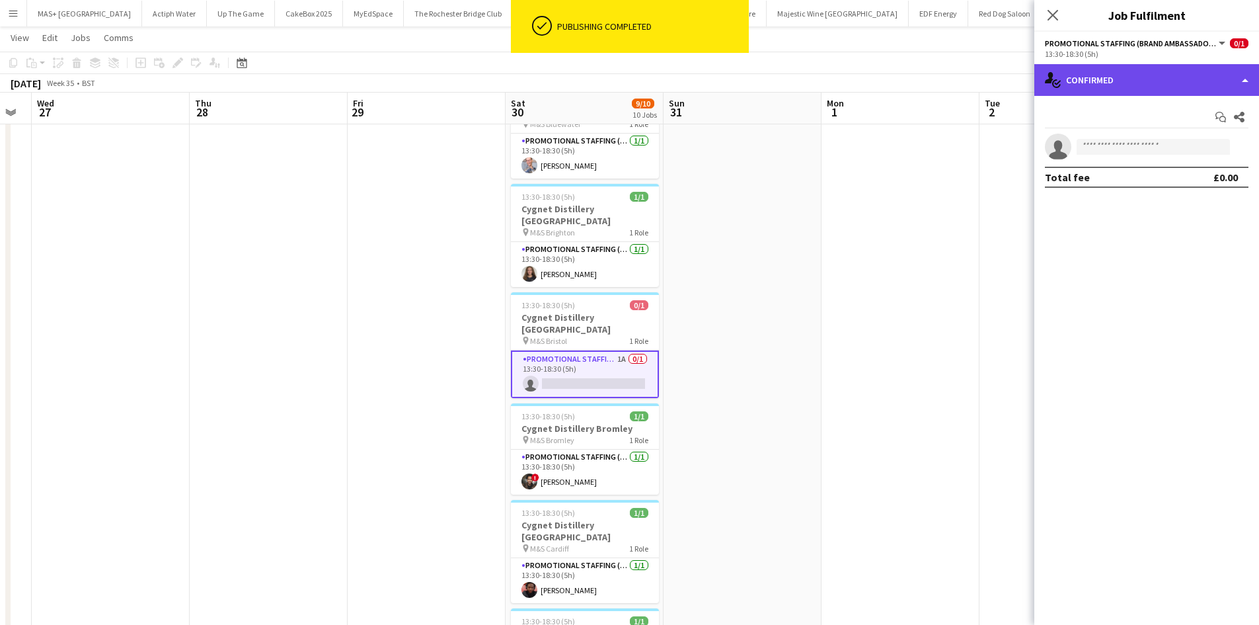
click at [1108, 91] on div "single-neutral-actions-check-2 Confirmed" at bounding box center [1146, 80] width 225 height 32
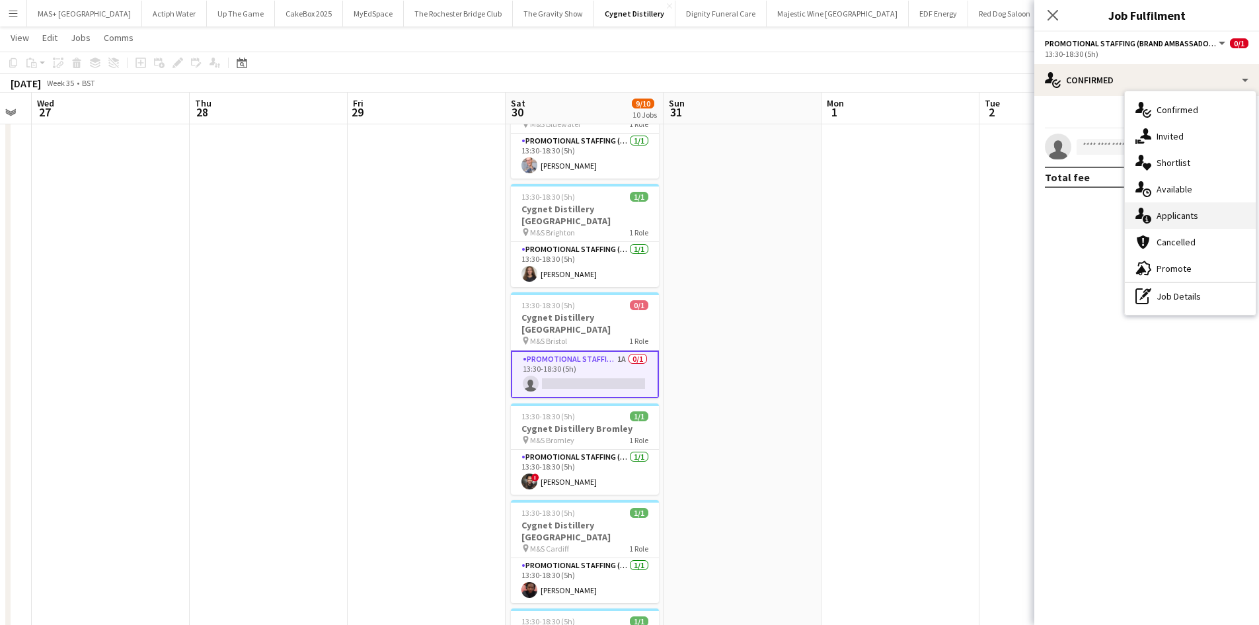
click at [1169, 218] on div "single-neutral-actions-information Applicants" at bounding box center [1190, 215] width 131 height 26
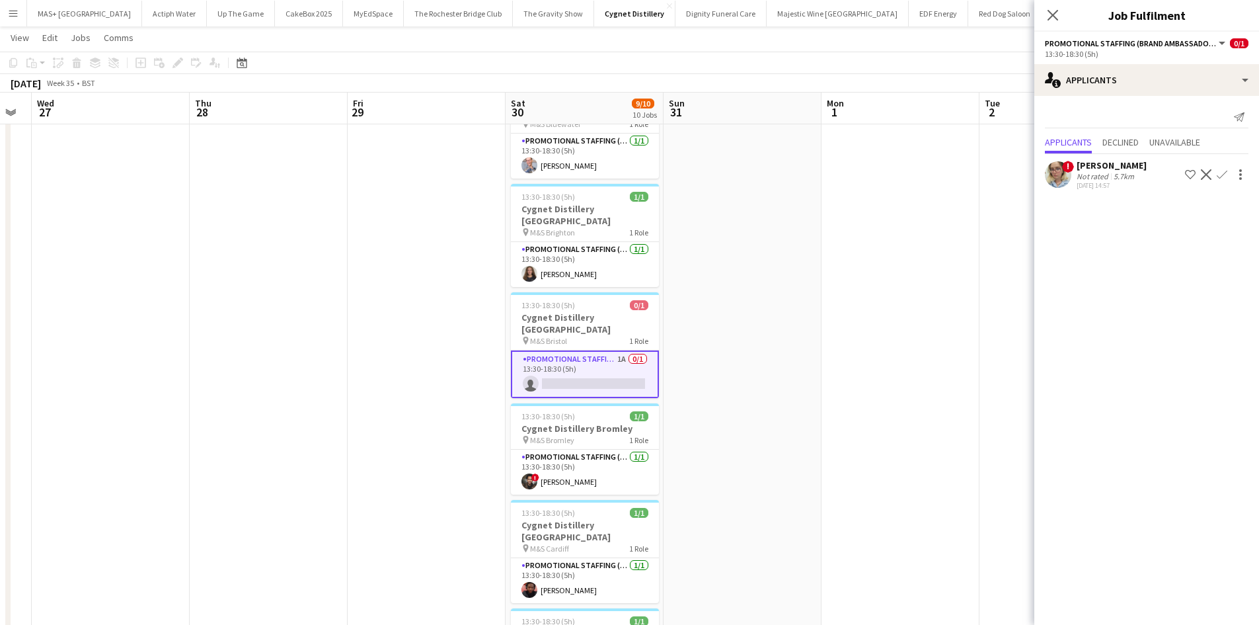
click at [1108, 179] on div "Not rated" at bounding box center [1094, 176] width 34 height 10
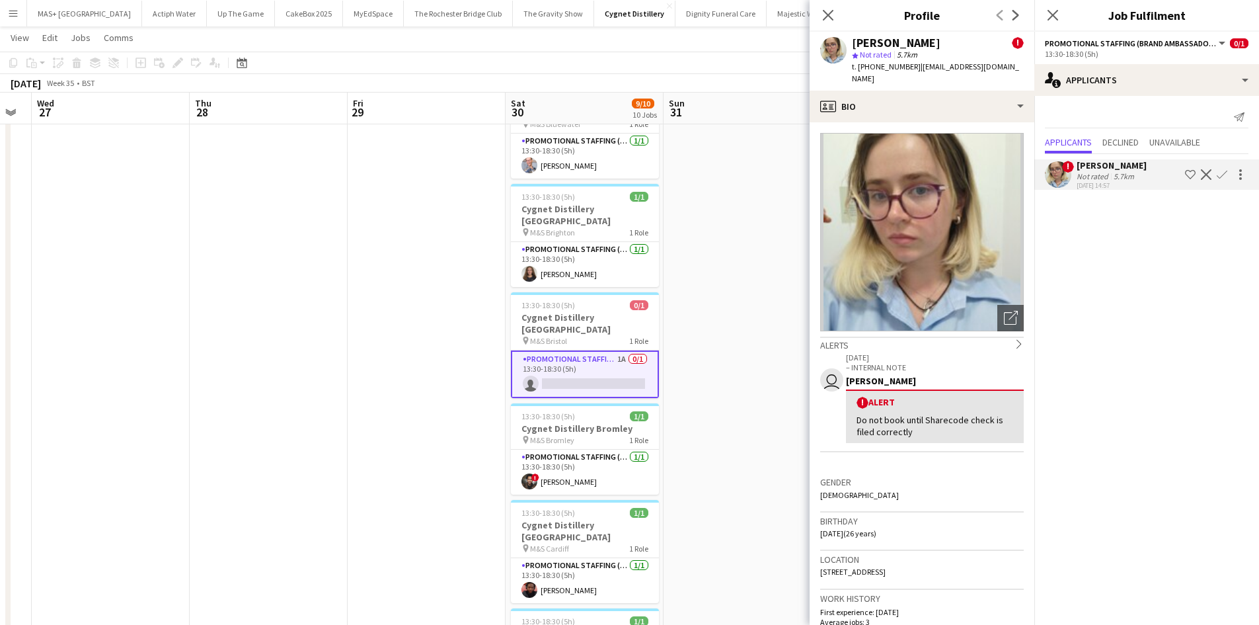
click at [1221, 173] on app-icon "Confirm" at bounding box center [1222, 174] width 11 height 11
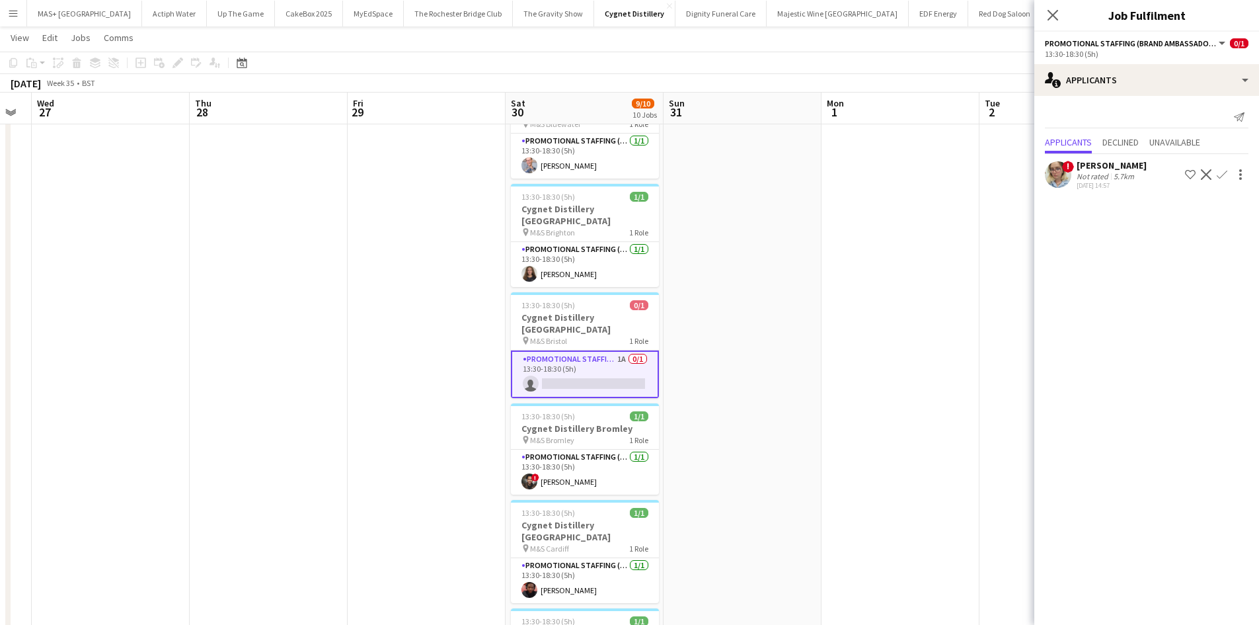
click at [1108, 181] on div "[DATE] 14:57" at bounding box center [1112, 185] width 70 height 9
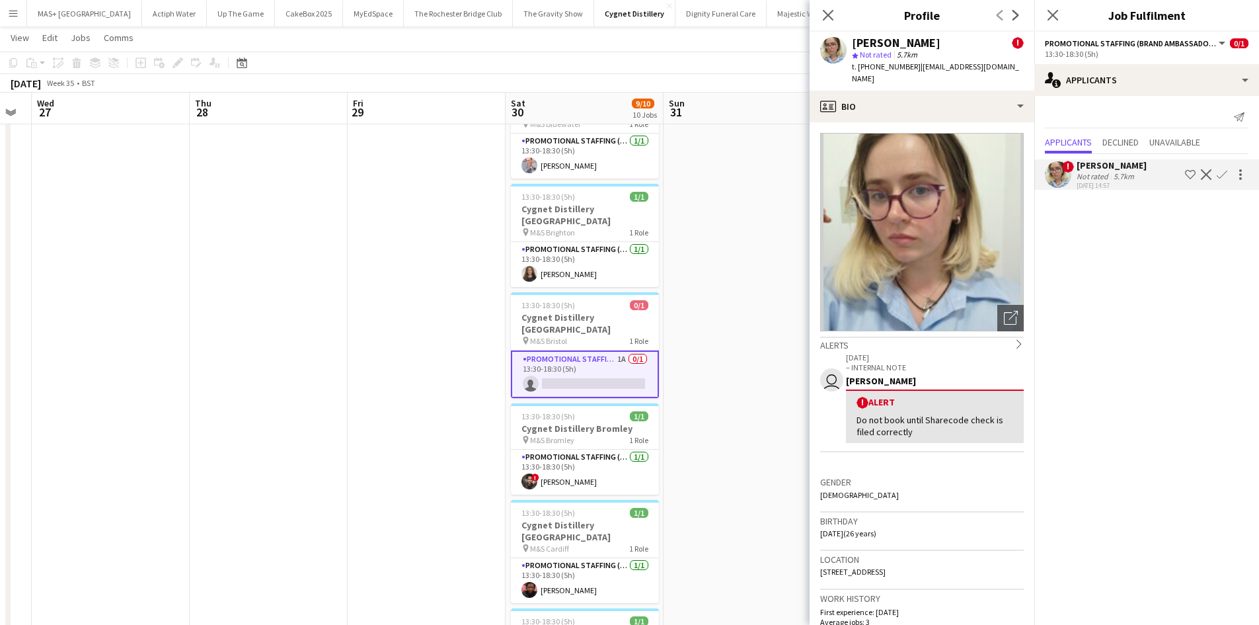
click at [1108, 181] on div "[DATE] 14:57" at bounding box center [1112, 185] width 70 height 9
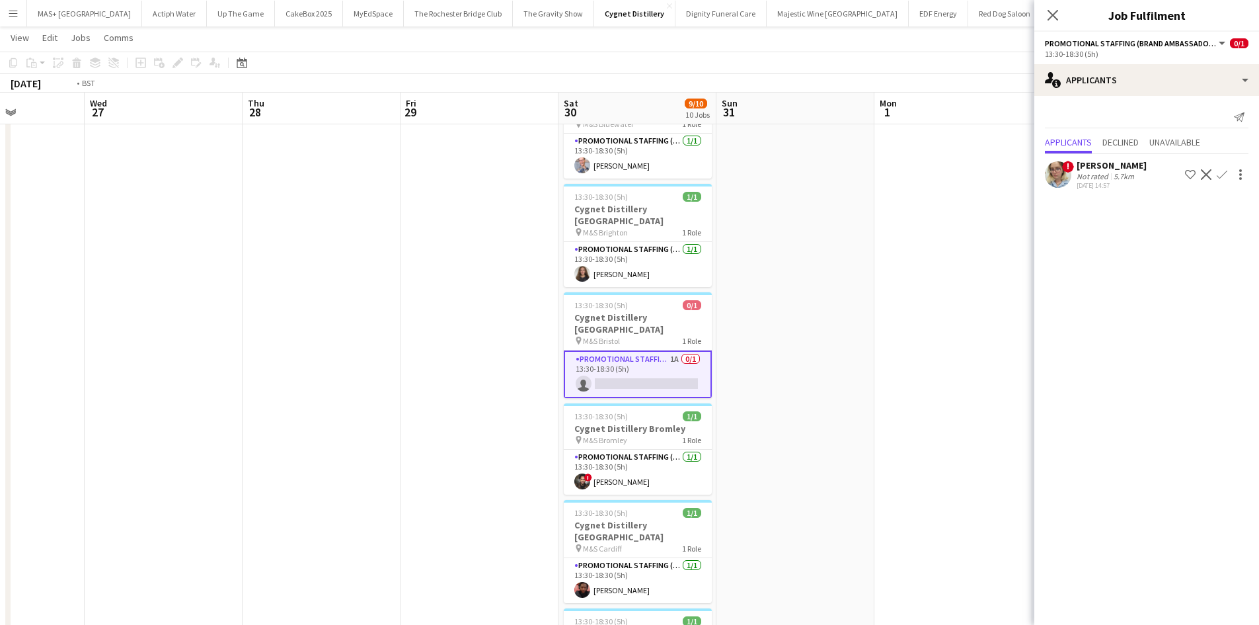
drag, startPoint x: 188, startPoint y: 313, endPoint x: 730, endPoint y: 313, distance: 542.0
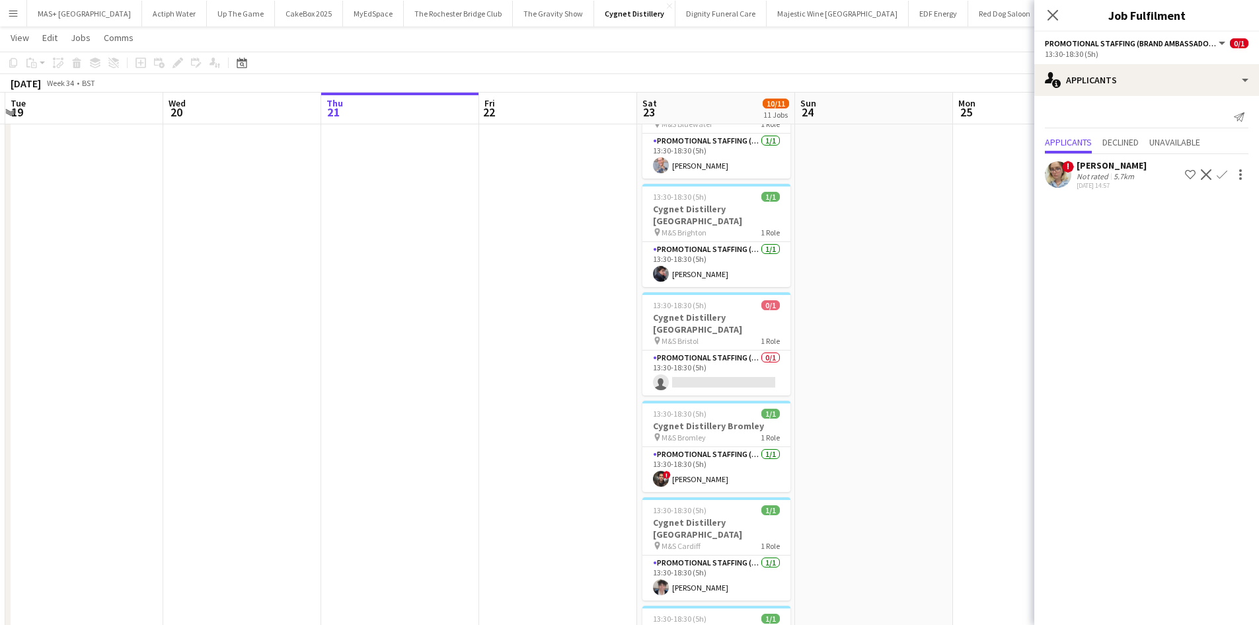
drag, startPoint x: 736, startPoint y: 357, endPoint x: 812, endPoint y: 381, distance: 80.3
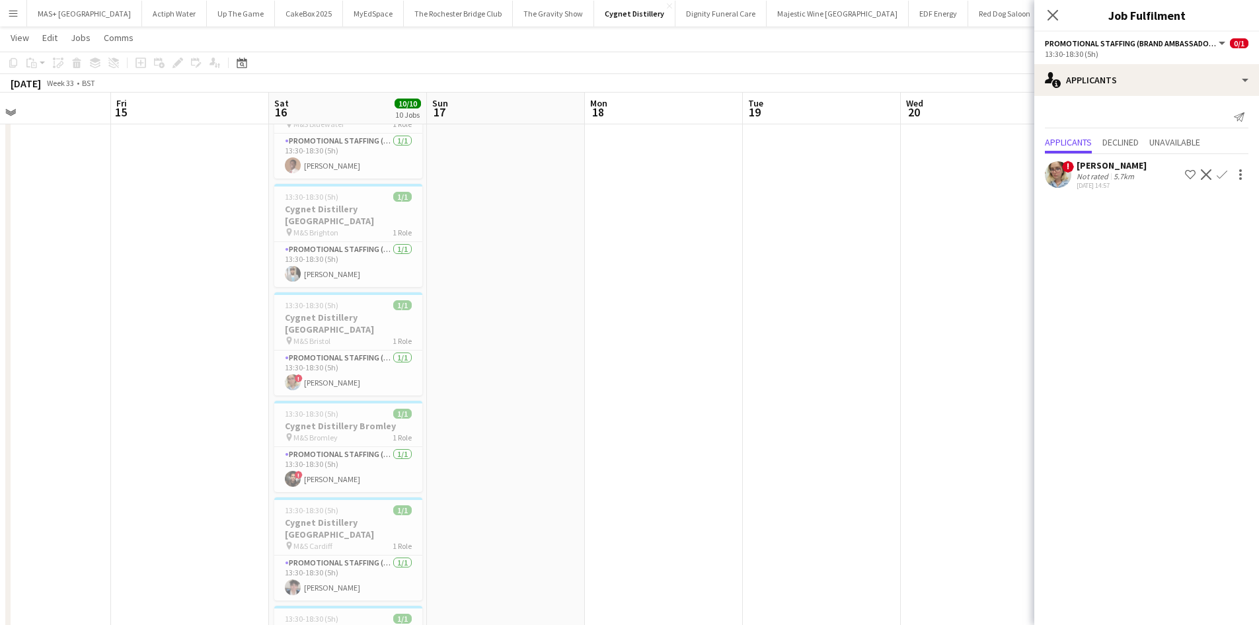
drag, startPoint x: 293, startPoint y: 381, endPoint x: 1030, endPoint y: 379, distance: 737.6
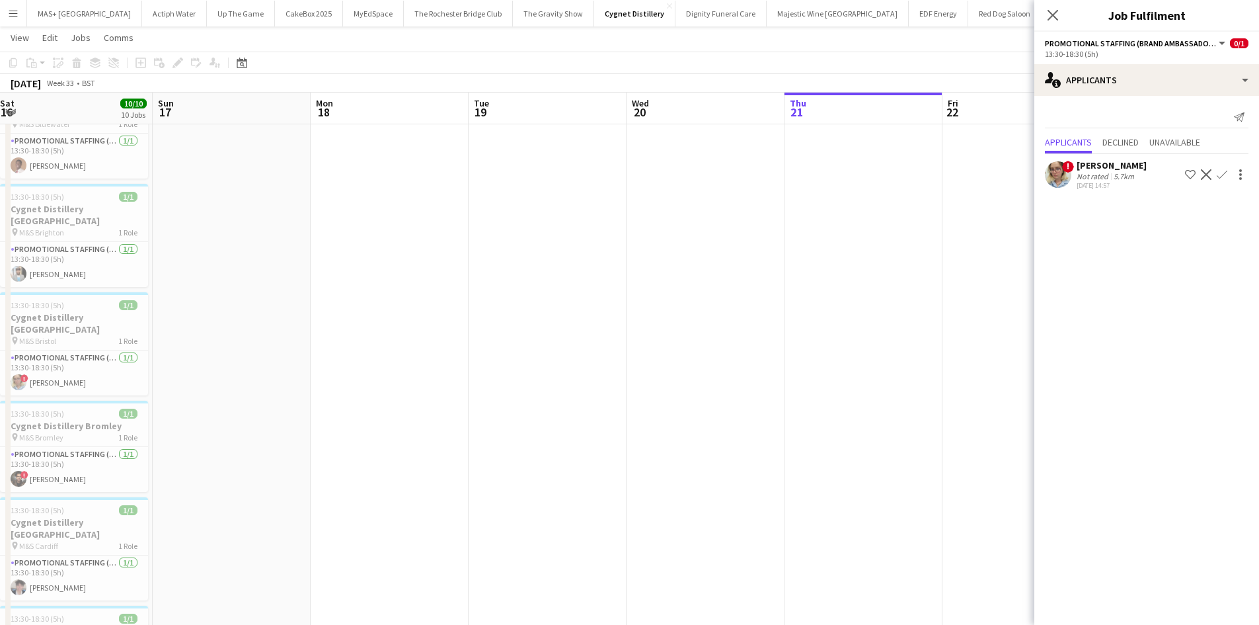
drag, startPoint x: 299, startPoint y: 379, endPoint x: -122, endPoint y: 307, distance: 427.1
click at [0, 307] on html "Menu Boards Boards Boards All jobs Status Workforce Workforce My Workforce Recr…" at bounding box center [629, 634] width 1259 height 1400
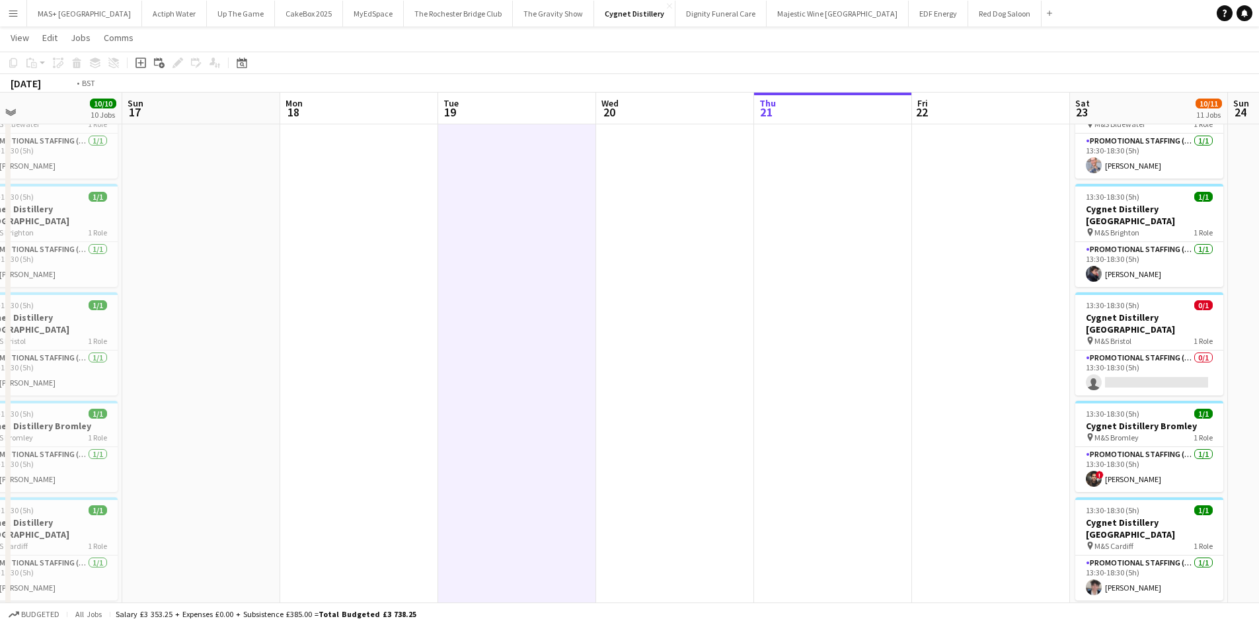
drag, startPoint x: 1007, startPoint y: 222, endPoint x: 6, endPoint y: 162, distance: 1003.1
click at [0, 162] on html "Menu Boards Boards Boards All jobs Status Workforce Workforce My Workforce Recr…" at bounding box center [629, 634] width 1259 height 1400
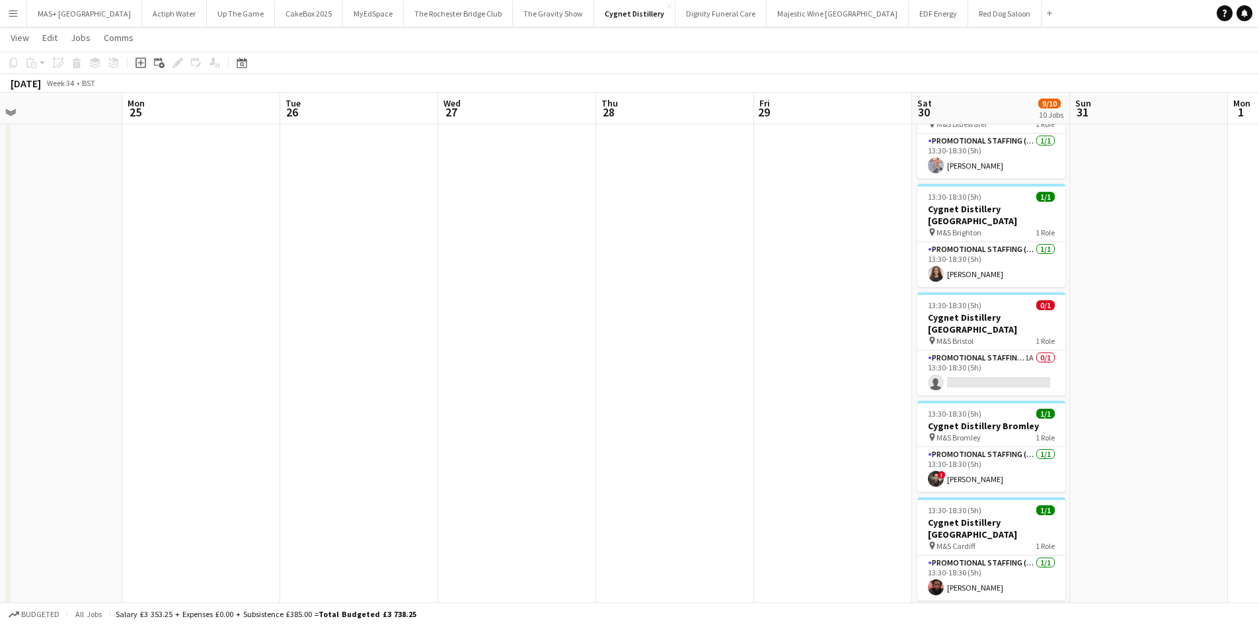
scroll to position [0, 422]
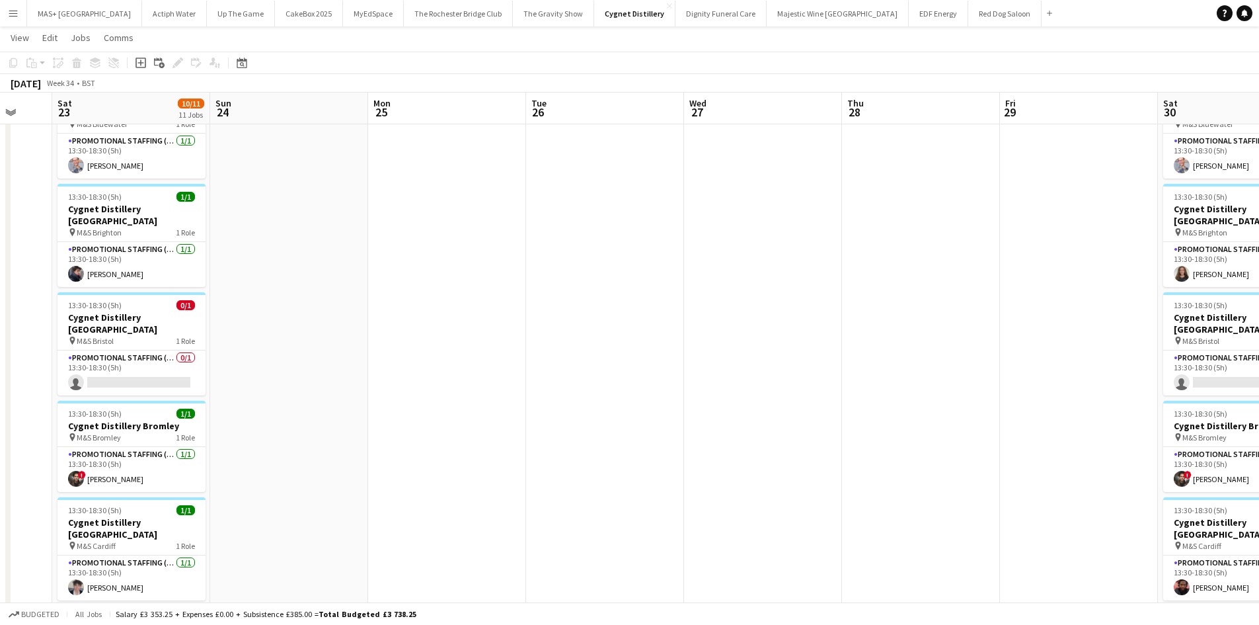
drag, startPoint x: 821, startPoint y: 233, endPoint x: 516, endPoint y: 213, distance: 305.4
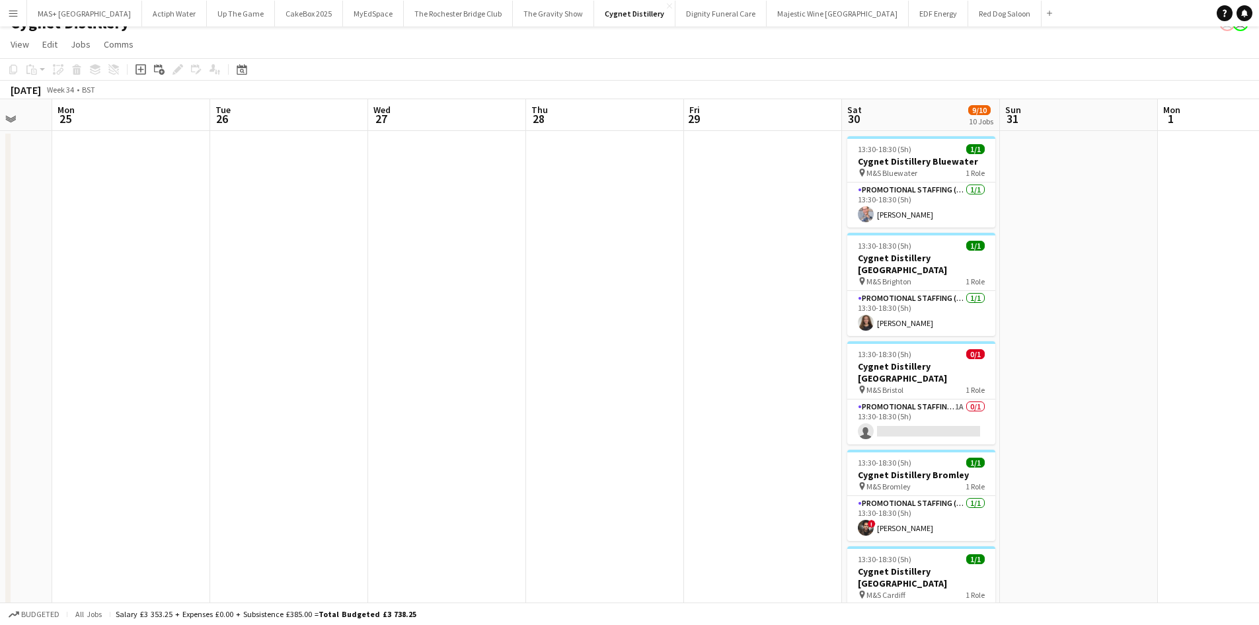
scroll to position [0, 0]
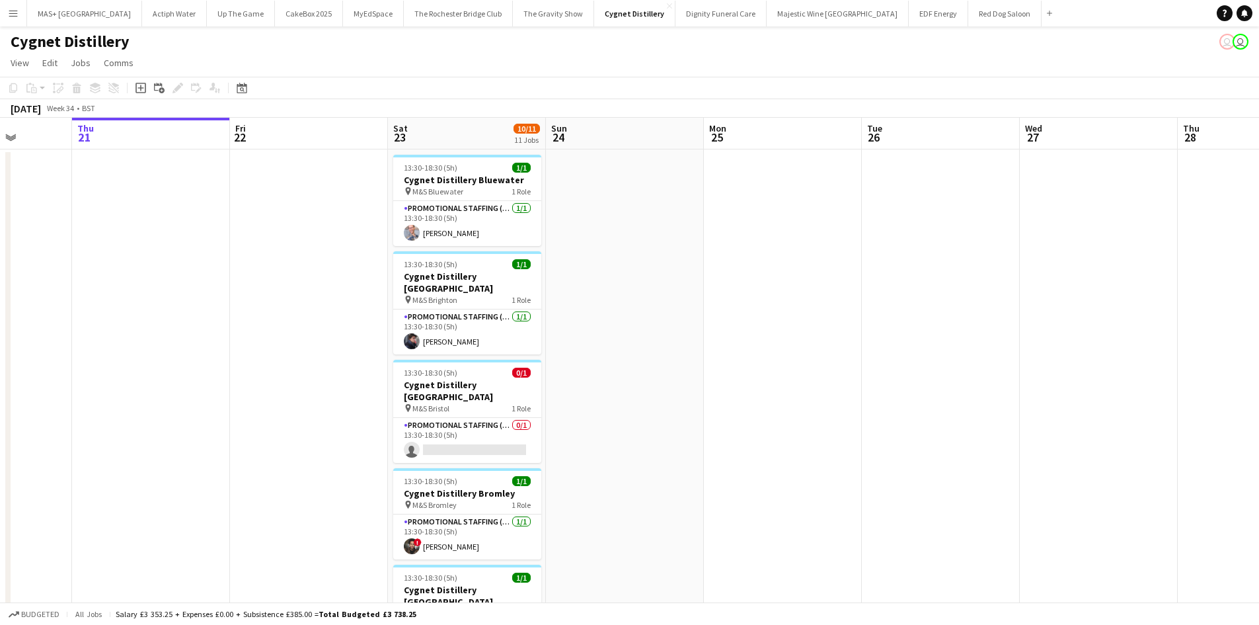
drag, startPoint x: 311, startPoint y: 246, endPoint x: 1007, endPoint y: 242, distance: 695.3
